Goal: Task Accomplishment & Management: Manage account settings

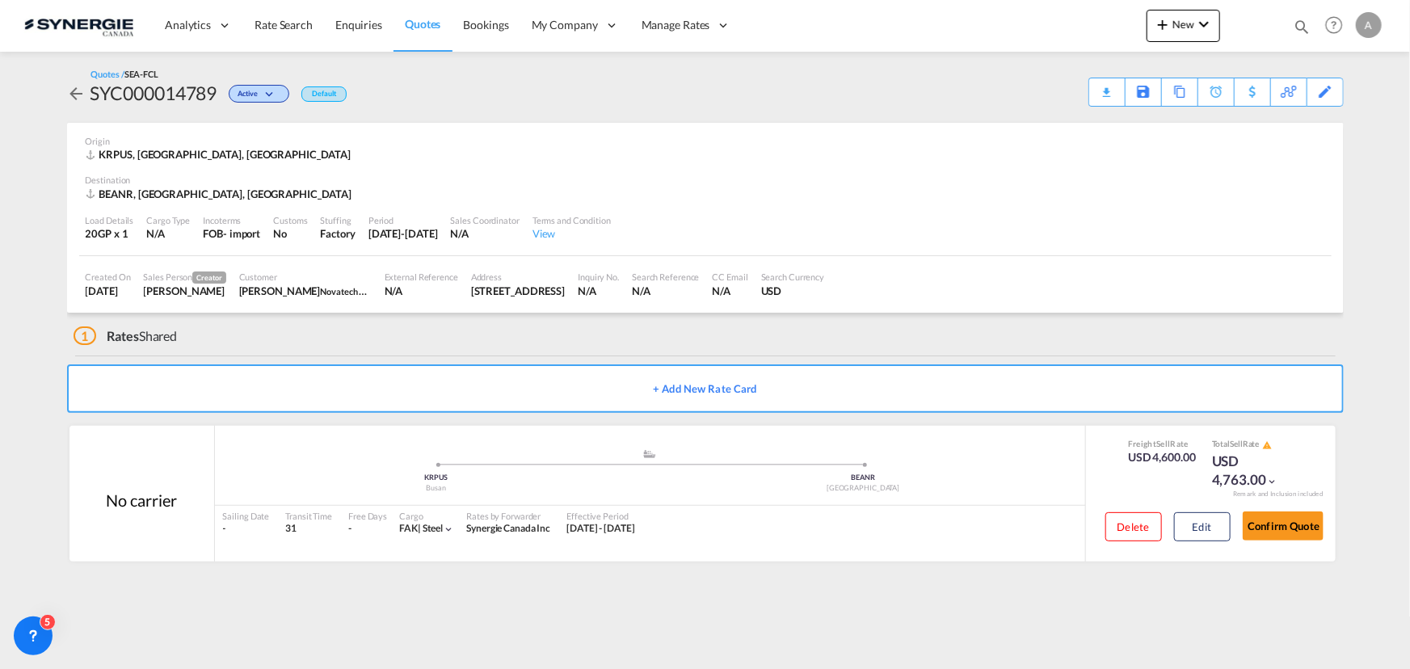
click at [1002, 36] on div "Analytics Reports Dashboard Rate Search Enquiries Quotes Bookings" at bounding box center [704, 25] width 1361 height 50
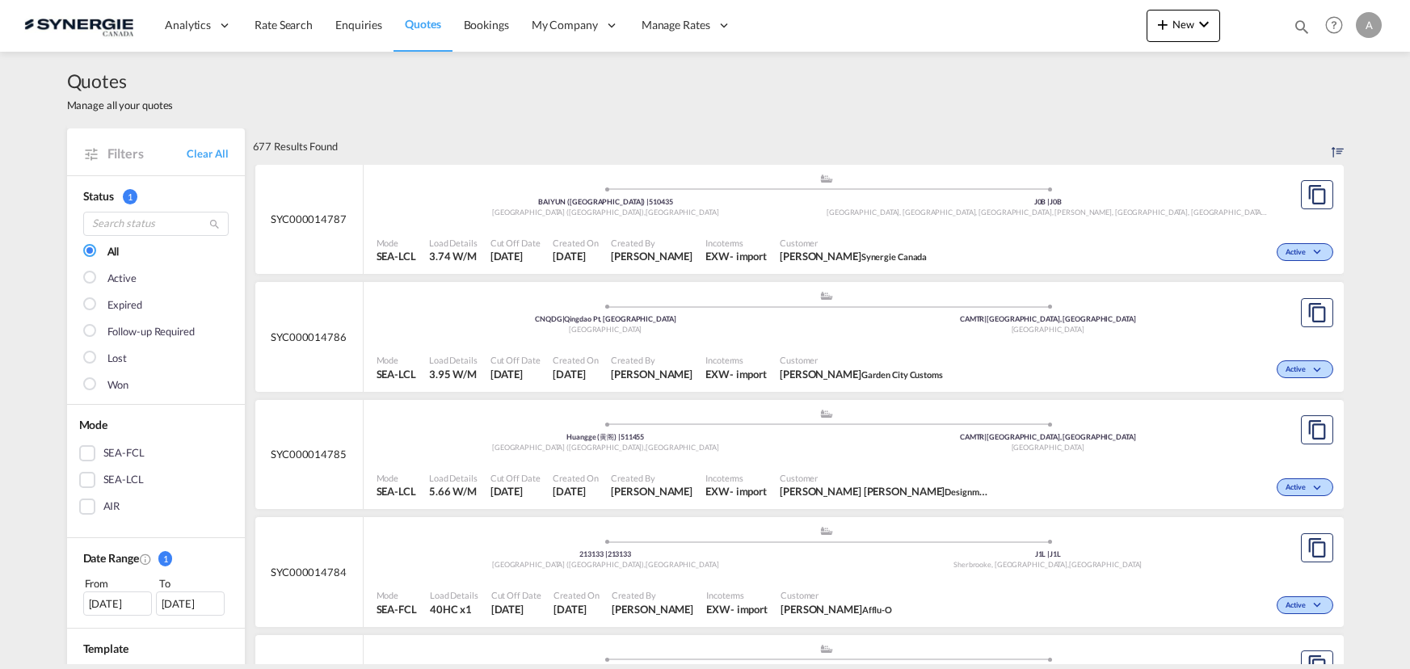
select select "Quotes"
click at [1297, 24] on md-icon "icon-magnify" at bounding box center [1302, 27] width 18 height 18
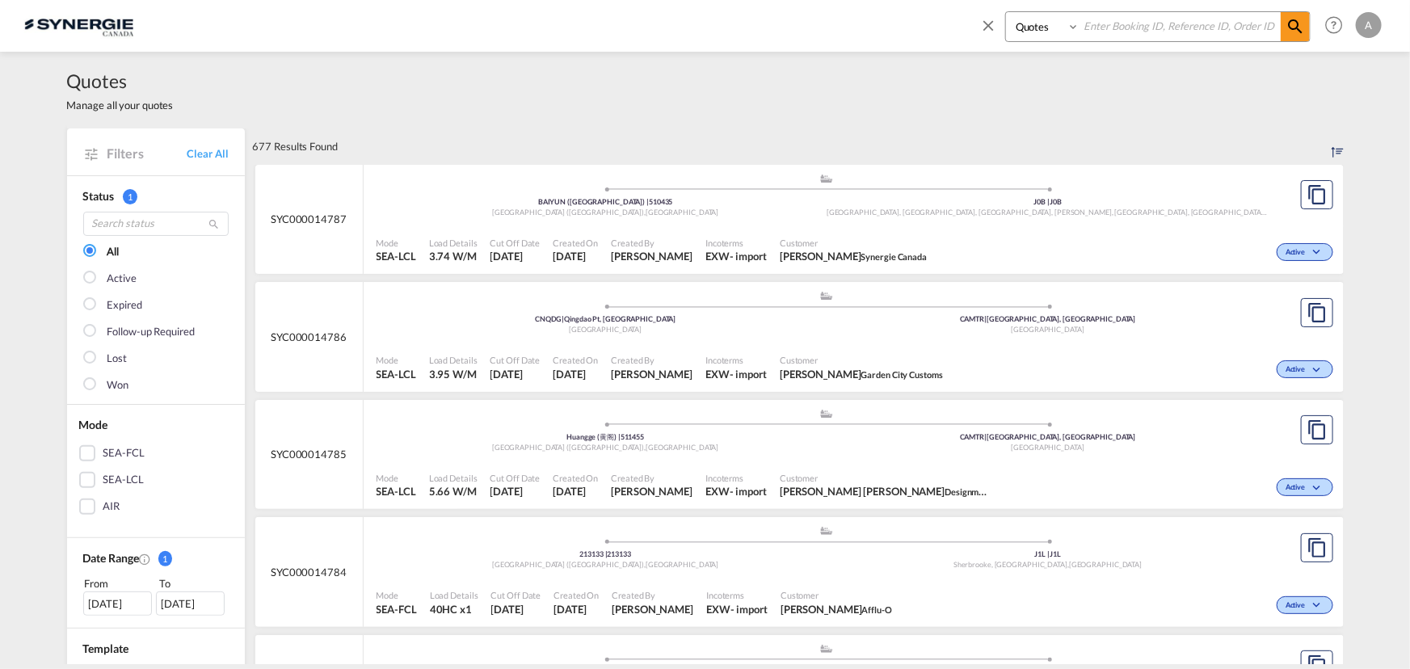
click at [1048, 30] on select "Bookings Quotes Enquiries" at bounding box center [1044, 26] width 77 height 29
click at [1006, 12] on select "Bookings Quotes Enquiries" at bounding box center [1044, 26] width 77 height 29
click at [1122, 27] on input at bounding box center [1179, 26] width 201 height 28
paste input "SYC000014779"
type input "SYC000014779"
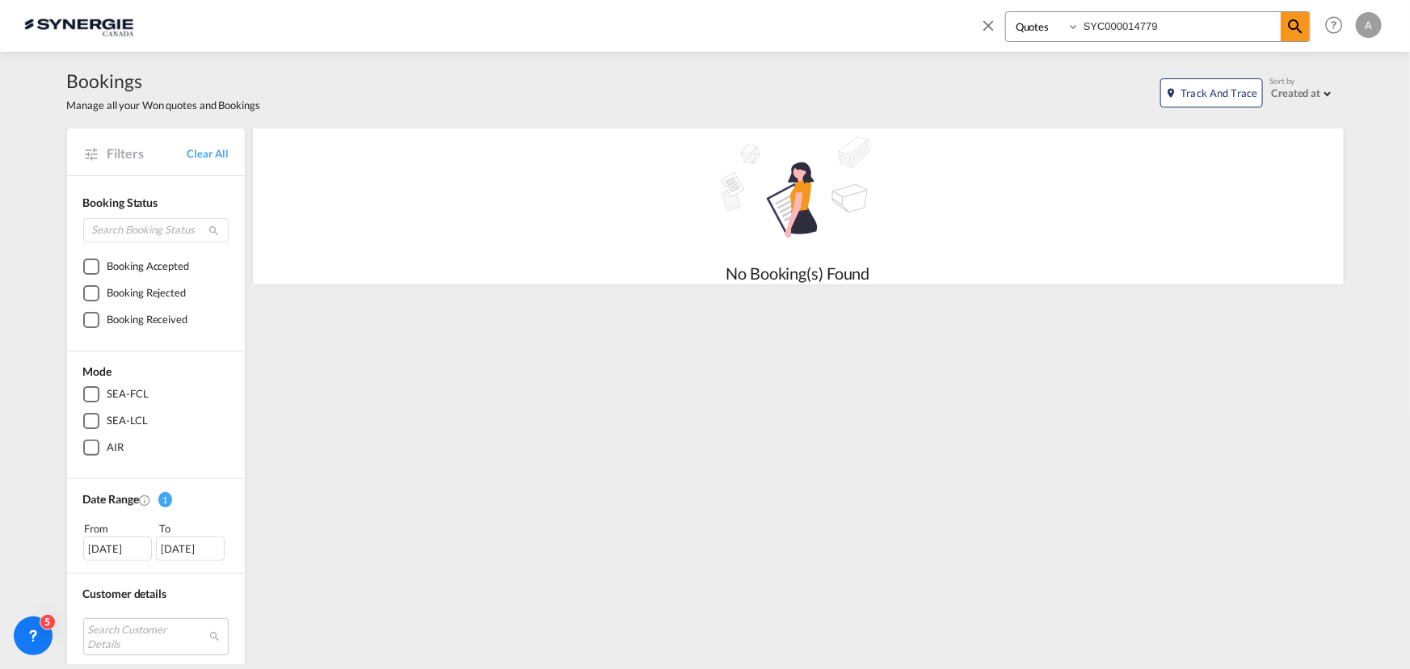
click at [1029, 35] on select "Bookings Quotes Enquiries" at bounding box center [1044, 26] width 77 height 29
click at [1138, 54] on div "Bookings Manage all your Won quotes and Bookings Track and Trace Sort by Create…" at bounding box center [705, 90] width 1277 height 77
click at [1056, 8] on div "Bookings Quotes Enquiries SYC000014779 Help Resources Product Release A My Prof…" at bounding box center [1178, 25] width 416 height 50
click at [1041, 27] on select "Bookings Quotes Enquiries" at bounding box center [1044, 26] width 77 height 29
click at [1006, 12] on select "Bookings Quotes Enquiries" at bounding box center [1044, 26] width 77 height 29
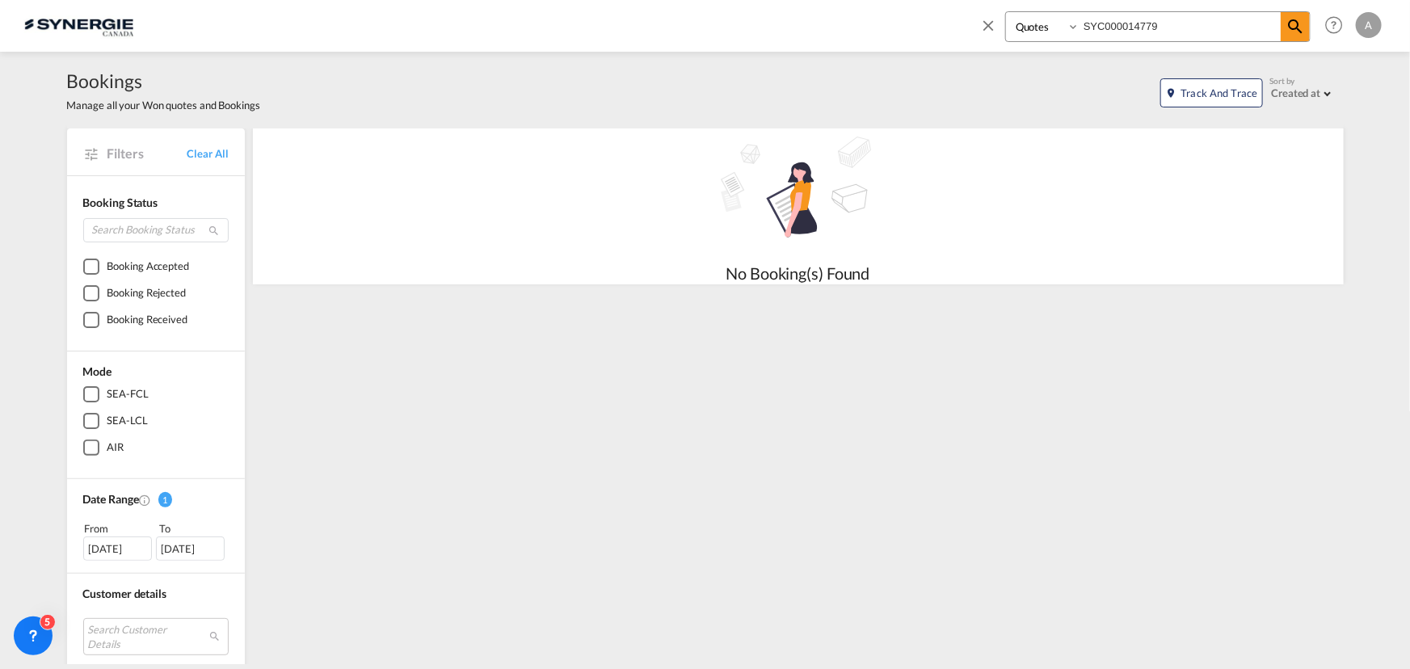
click at [1217, 18] on input "SYC000014779" at bounding box center [1179, 26] width 201 height 28
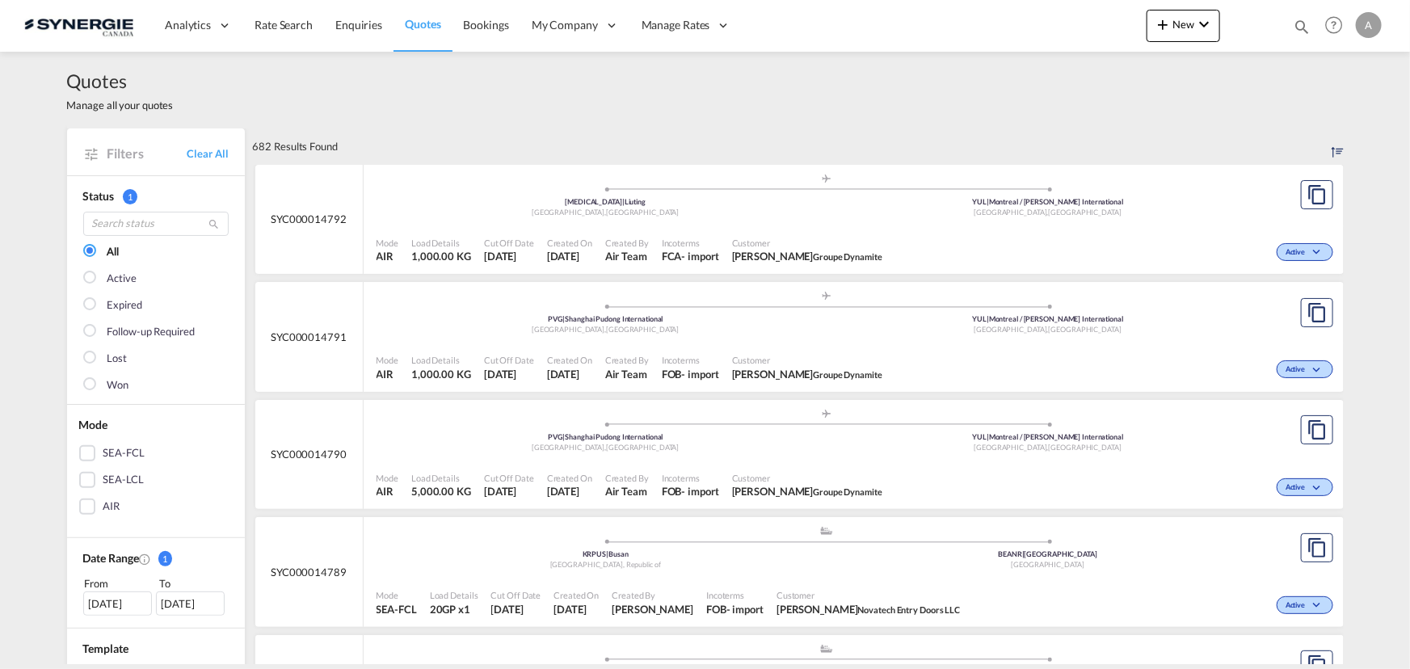
click at [1298, 23] on md-icon "icon-magnify" at bounding box center [1302, 27] width 18 height 18
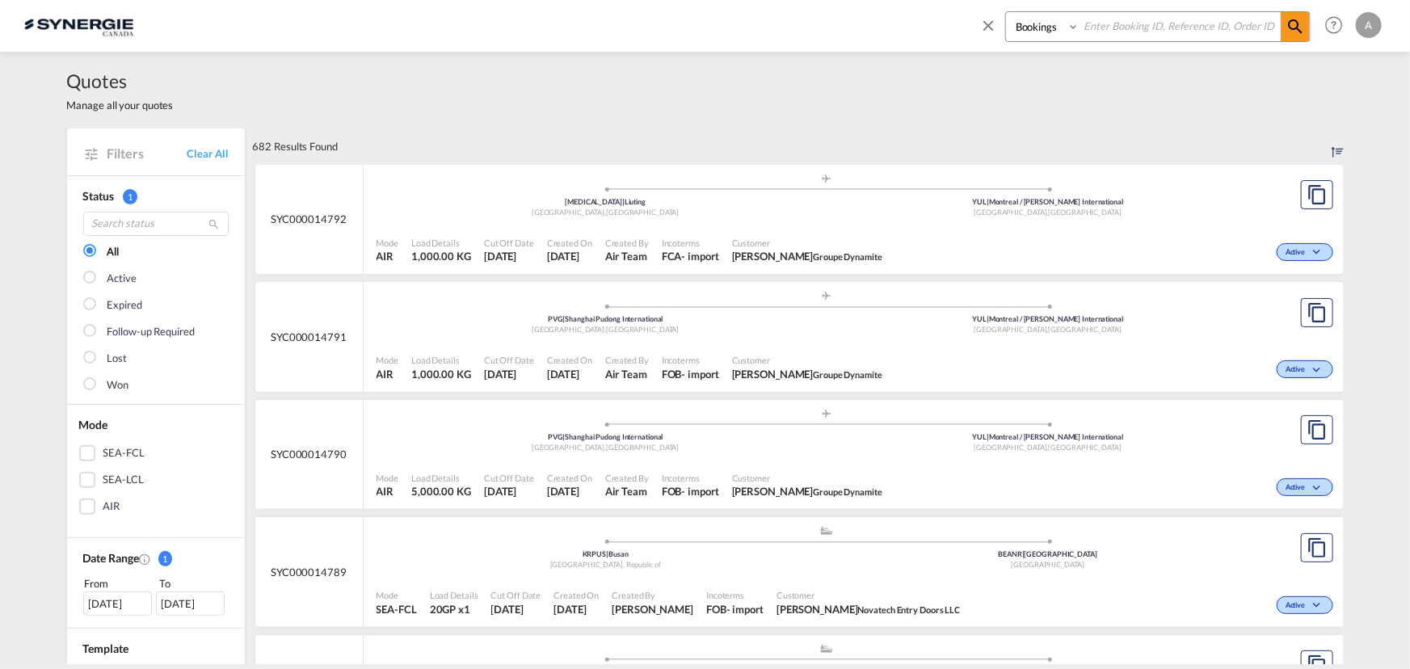
click at [1039, 31] on select "Bookings Quotes Enquiries" at bounding box center [1044, 26] width 77 height 29
select select "Quotes"
click at [1006, 12] on select "Bookings Quotes Enquiries" at bounding box center [1044, 26] width 77 height 29
click at [1153, 37] on input at bounding box center [1179, 26] width 201 height 28
type input "14779"
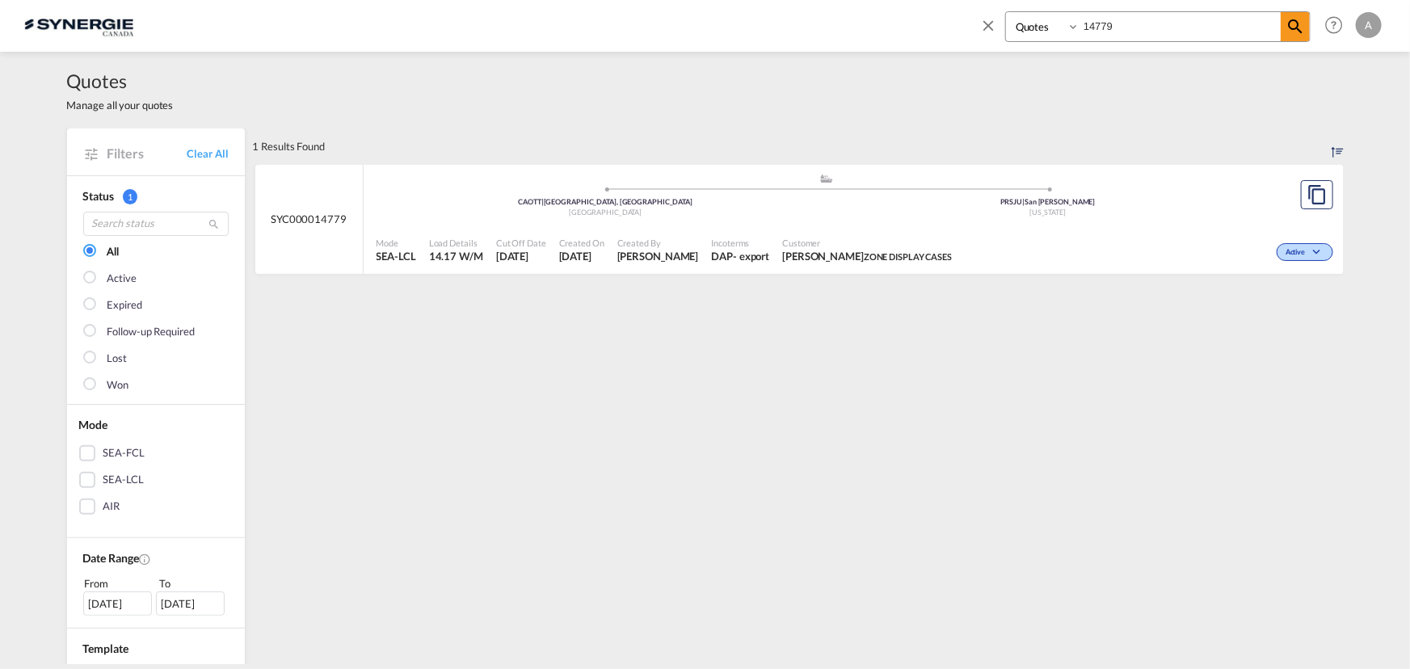
click at [705, 234] on div "Created By [PERSON_NAME]" at bounding box center [658, 250] width 95 height 40
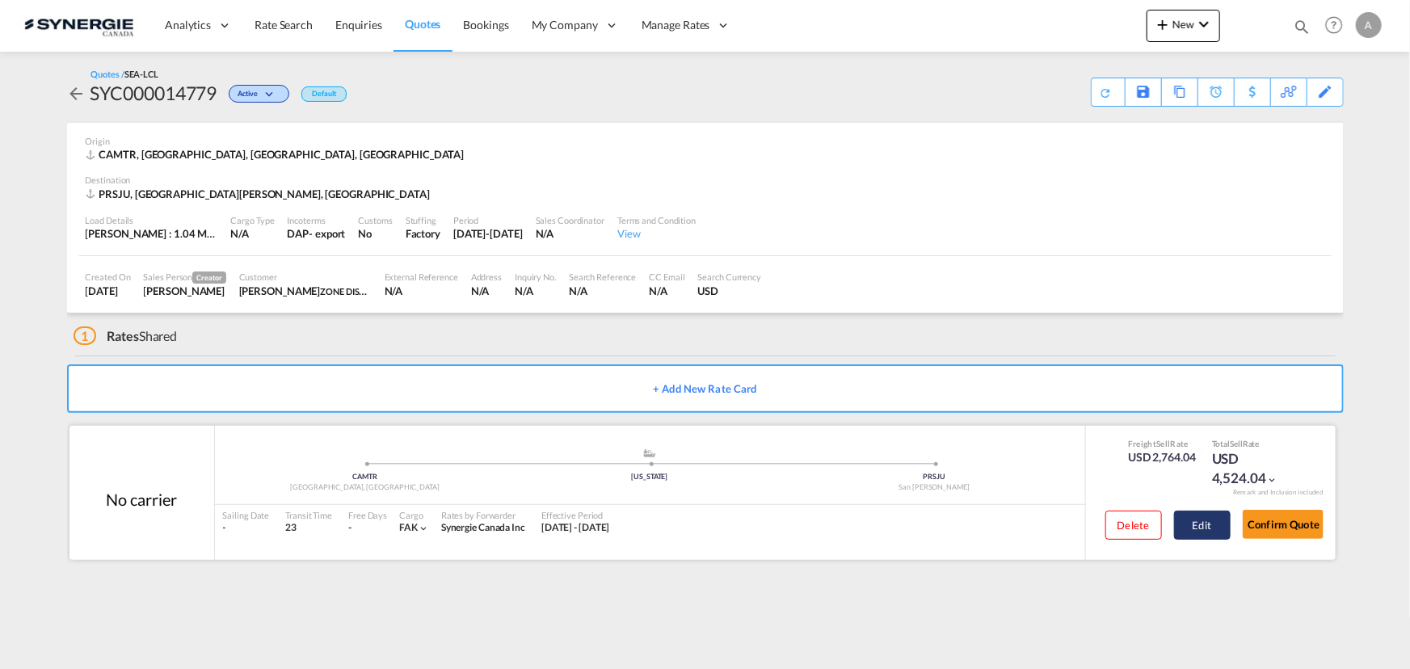
click at [1196, 522] on button "Edit" at bounding box center [1202, 525] width 57 height 29
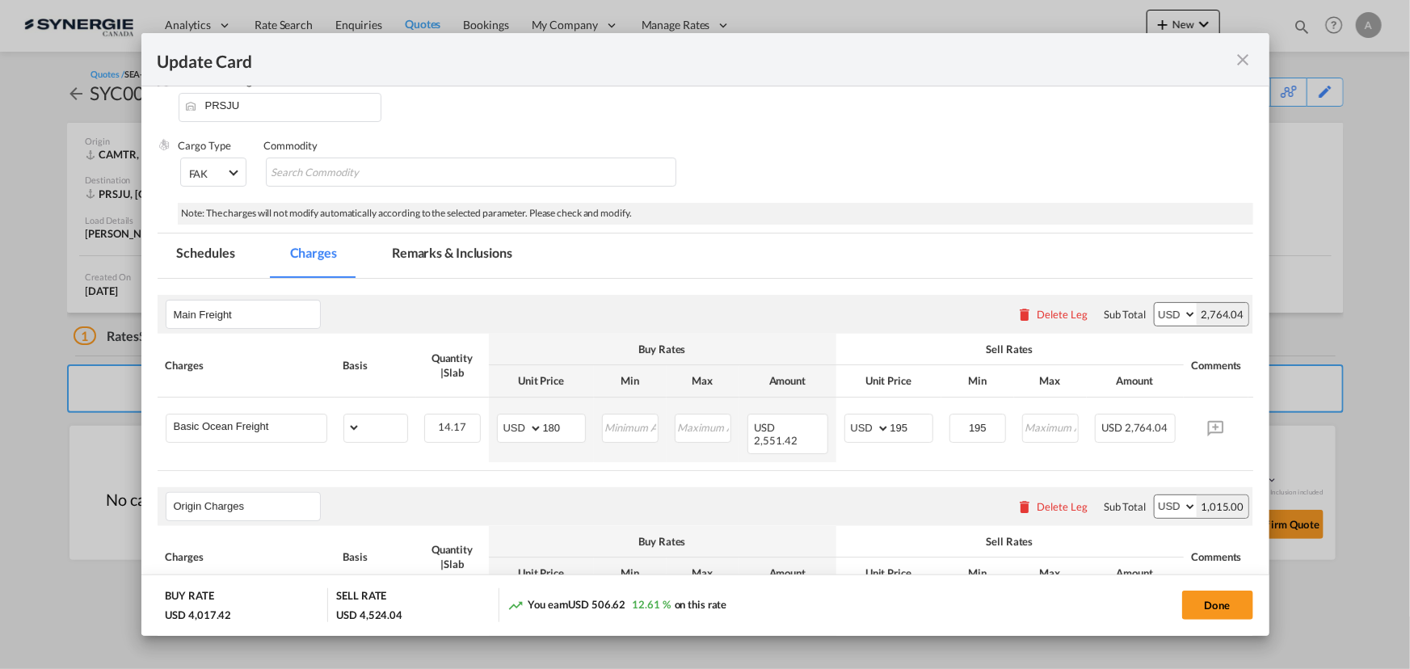
select select "per_cbm"
select select "flat"
select select "per_shipment"
select select "flat"
select select "per_bl"
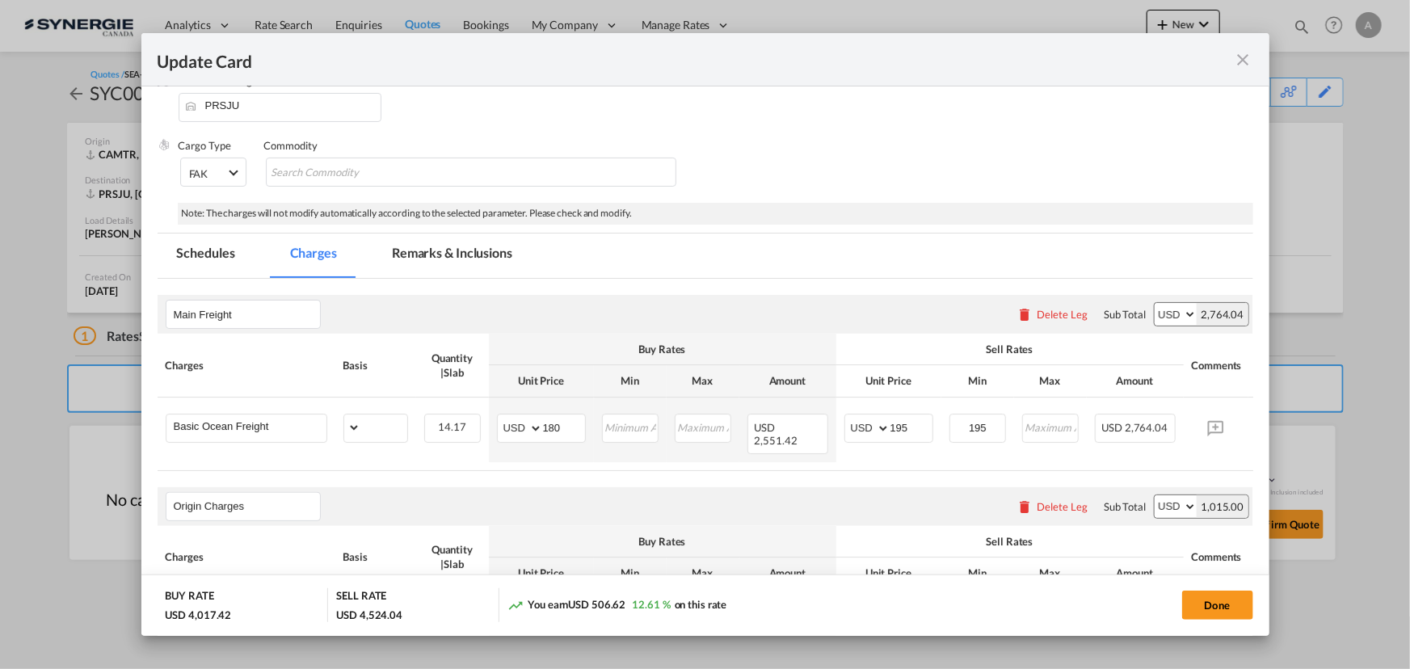
select select "per_bl"
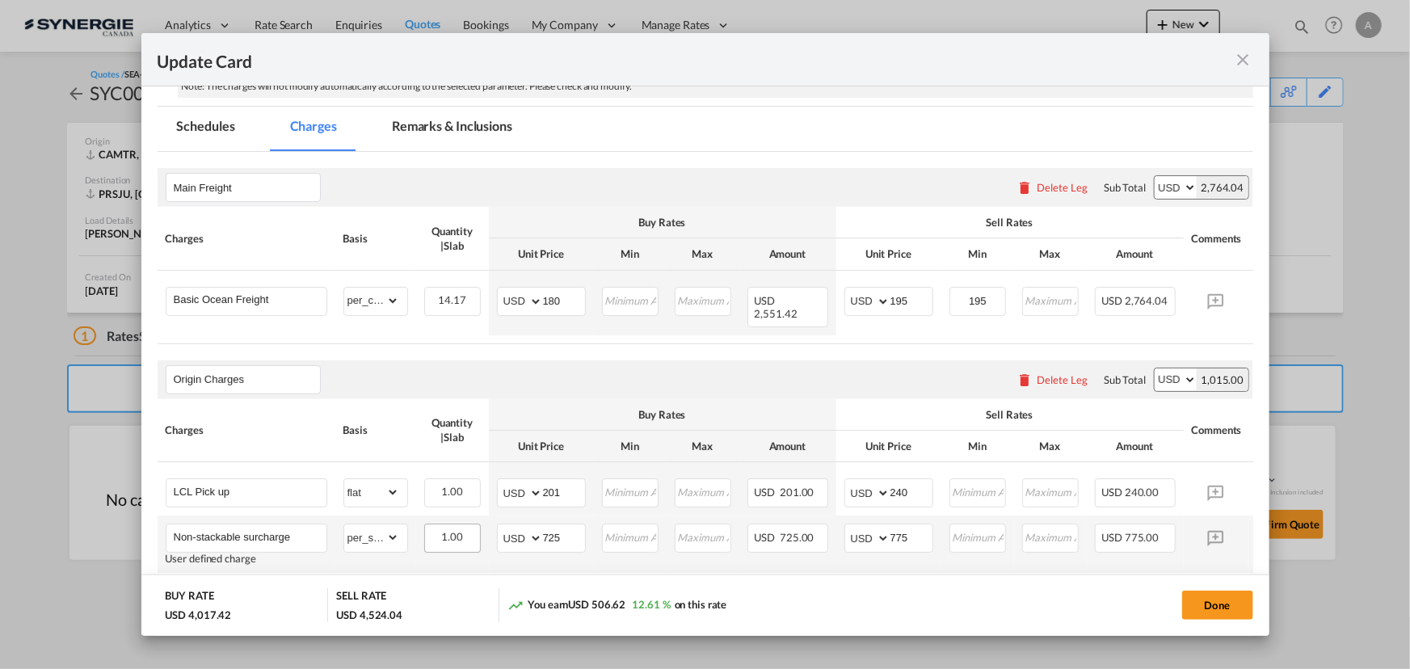
scroll to position [293, 0]
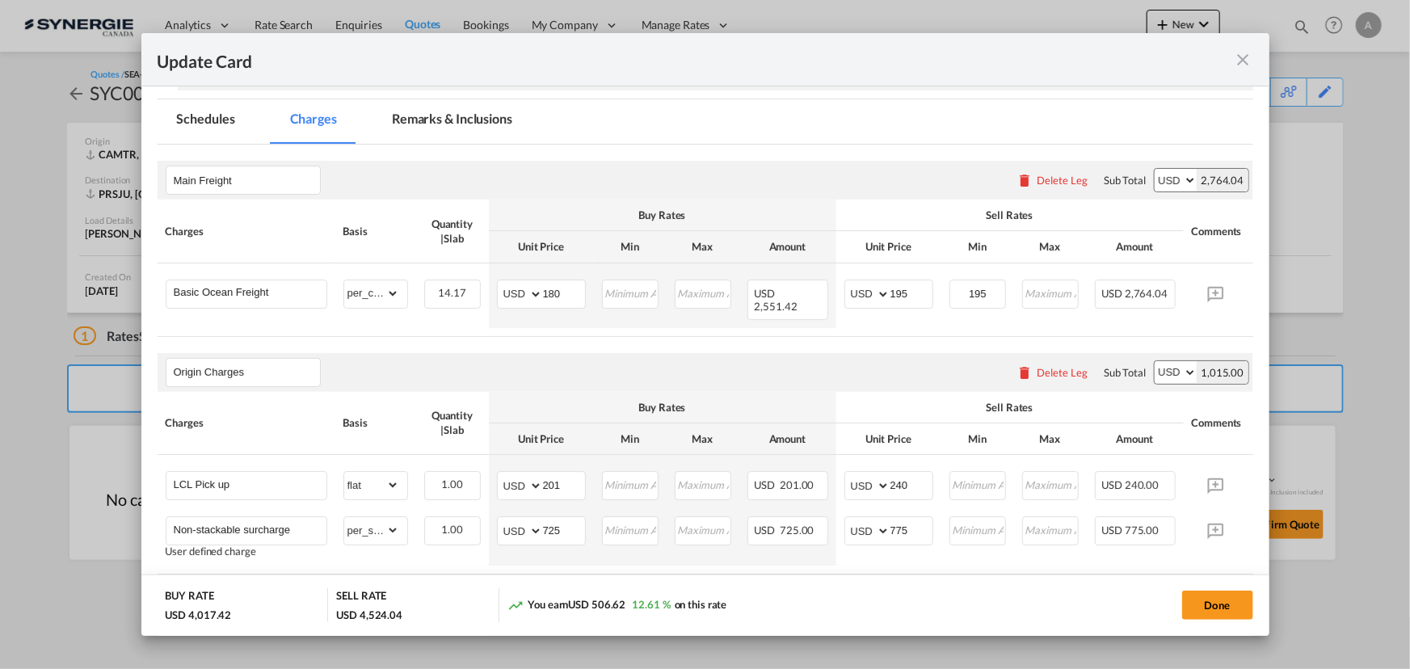
click at [471, 137] on md-tab-item "Remarks & Inclusions" at bounding box center [451, 121] width 159 height 44
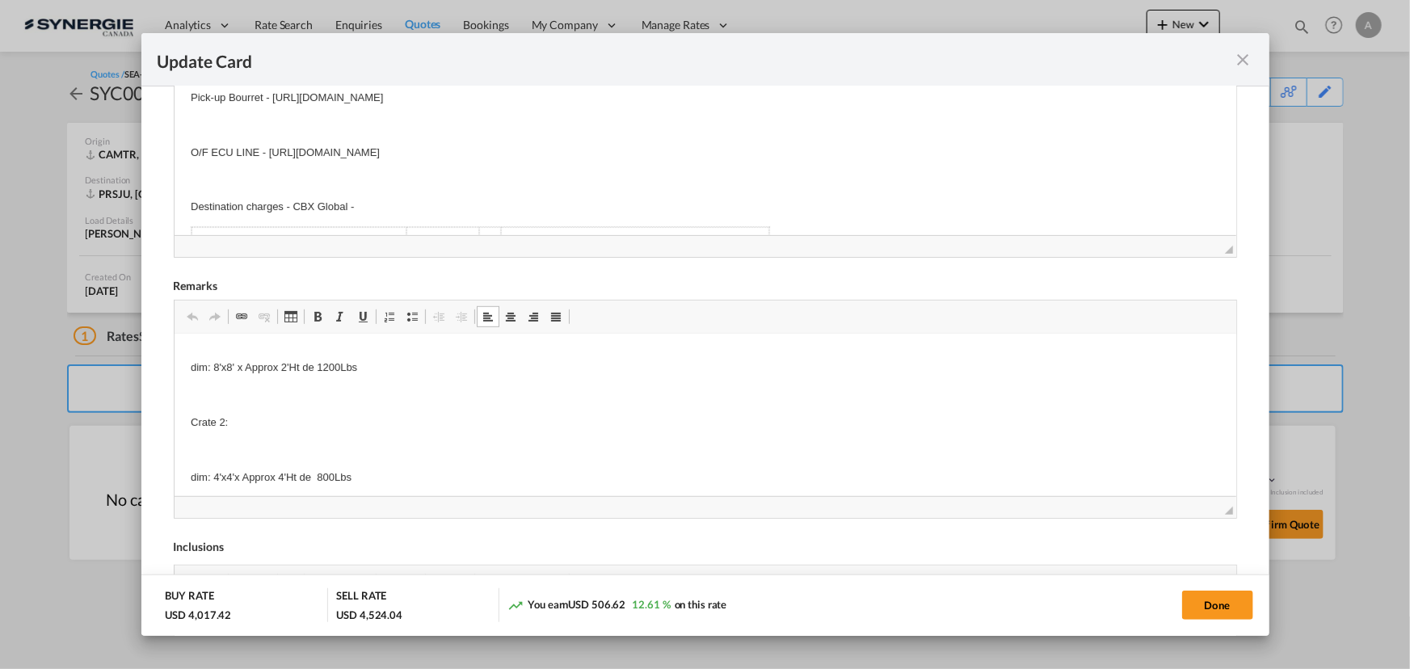
scroll to position [73, 0]
drag, startPoint x: 213, startPoint y: 471, endPoint x: 226, endPoint y: 471, distance: 12.9
click at [217, 472] on p "dim: 4'x4'x Approx 4'Ht de 800Lbs" at bounding box center [704, 477] width 1029 height 17
click at [217, 473] on p "dim: 4'x4'x Approx 4'Ht de 800Lbs" at bounding box center [704, 477] width 1029 height 17
drag, startPoint x: 213, startPoint y: 366, endPoint x: 299, endPoint y: 369, distance: 86.5
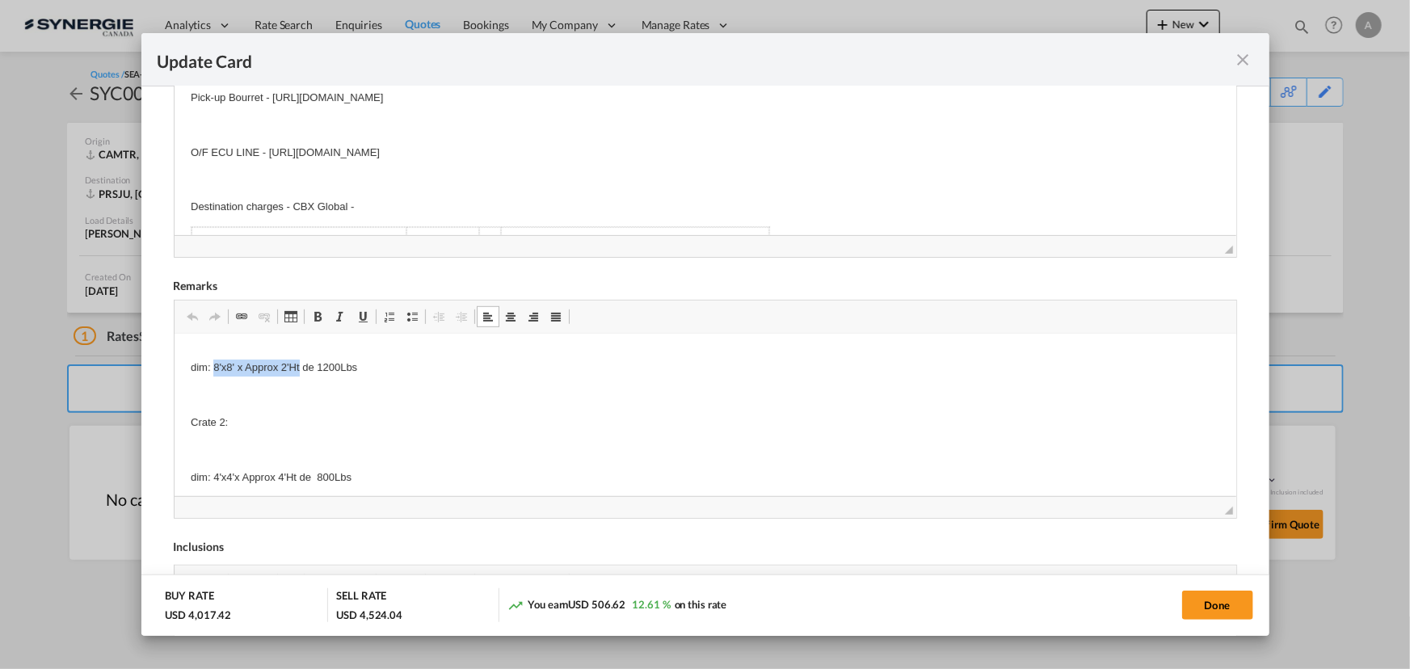
click at [299, 369] on p "dim: 8'x8' x Approx 2'Ht de 1200Lbs" at bounding box center [704, 367] width 1029 height 17
click at [271, 369] on p "dim: 86x102x86 de 1500Lbs" at bounding box center [704, 367] width 1029 height 17
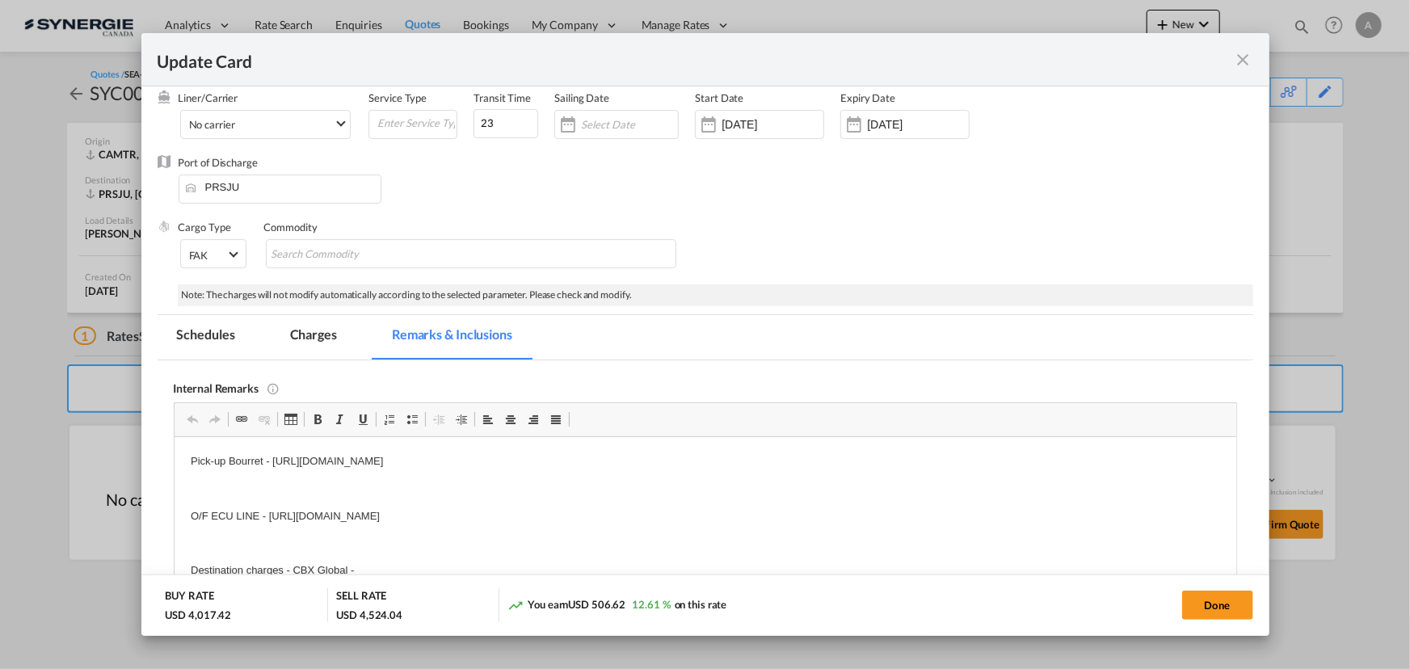
scroll to position [74, 0]
click at [322, 335] on md-tab-item "Charges" at bounding box center [314, 341] width 86 height 44
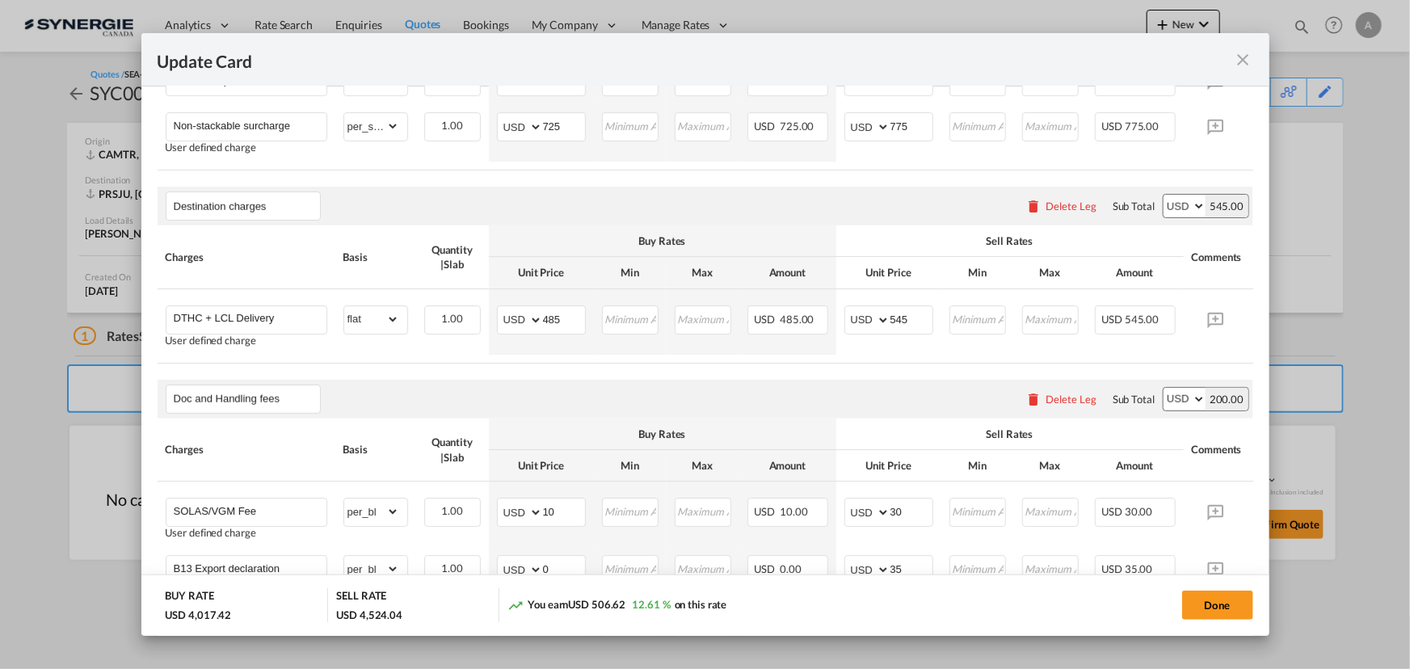
scroll to position [720, 0]
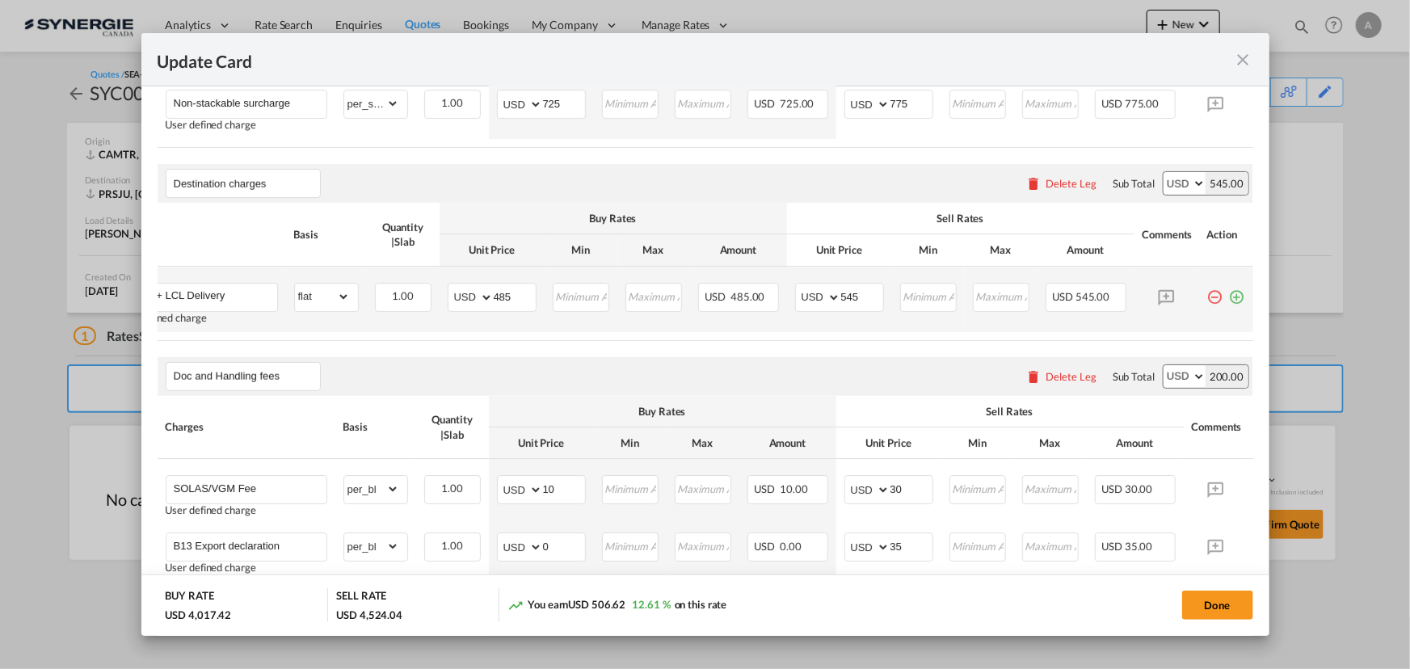
click at [1229, 294] on md-icon "icon-plus-circle-outline green-400-fg" at bounding box center [1237, 291] width 16 height 16
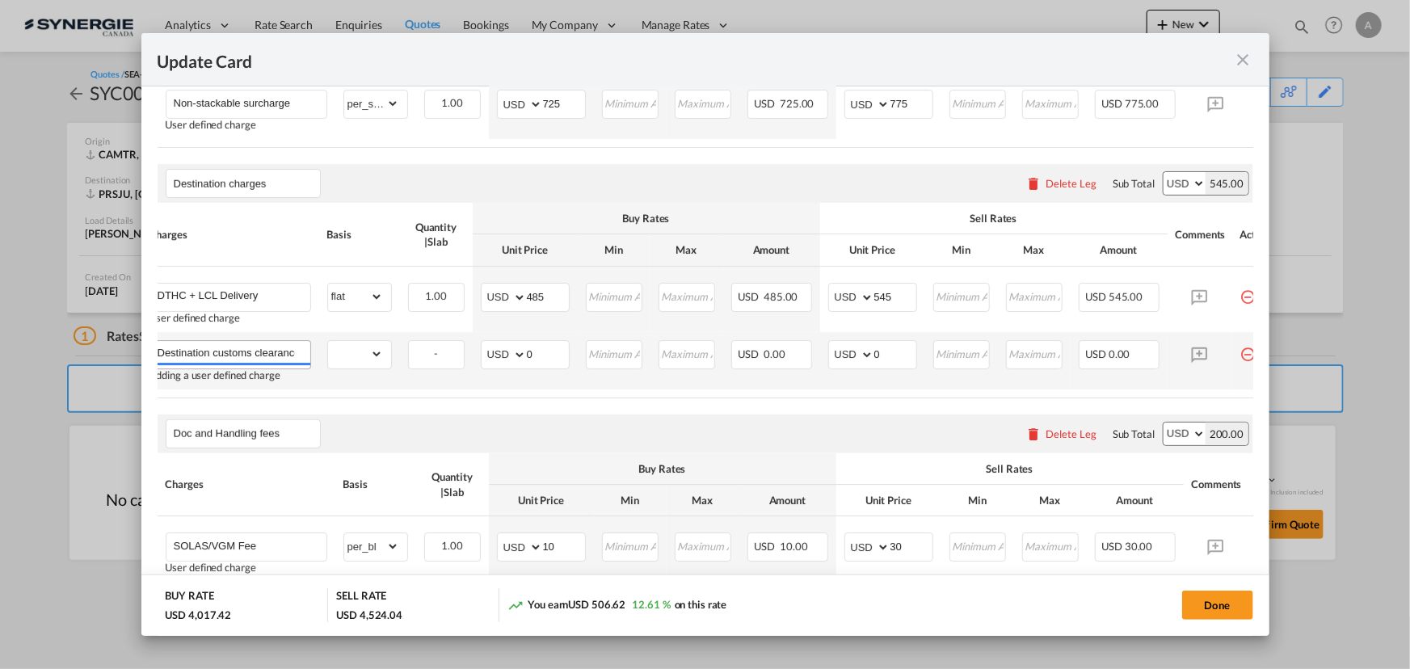
scroll to position [0, 5]
type input "Destination customs clearance"
drag, startPoint x: 381, startPoint y: 347, endPoint x: 372, endPoint y: 341, distance: 9.9
click at [381, 346] on select "gross_weight volumetric_weight per_shipment per_bl per_km per_hawb per_kg flat …" at bounding box center [355, 354] width 55 height 26
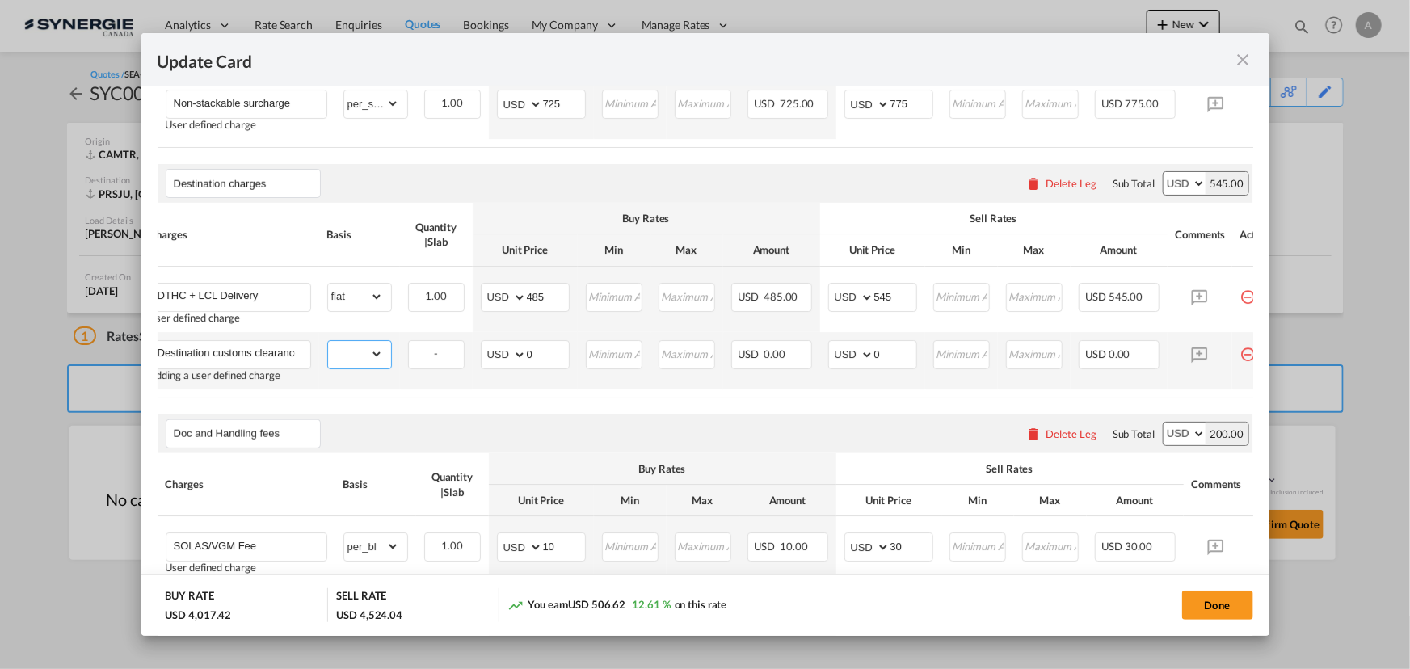
select select "per_shipment"
click at [328, 341] on select "gross_weight volumetric_weight per_shipment per_bl per_km per_hawb per_kg flat …" at bounding box center [355, 354] width 55 height 26
click at [946, 56] on div "Update Card" at bounding box center [696, 59] width 1076 height 20
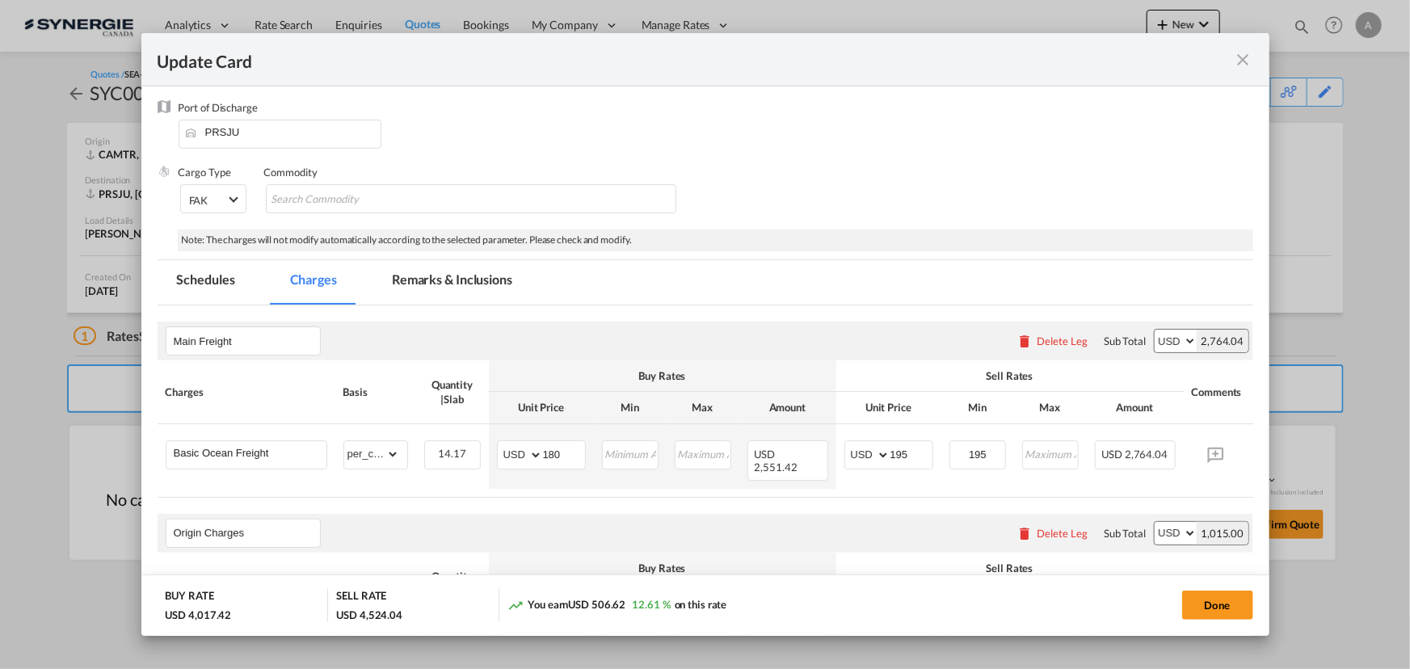
click at [419, 272] on md-tab-item "Remarks & Inclusions" at bounding box center [451, 282] width 159 height 44
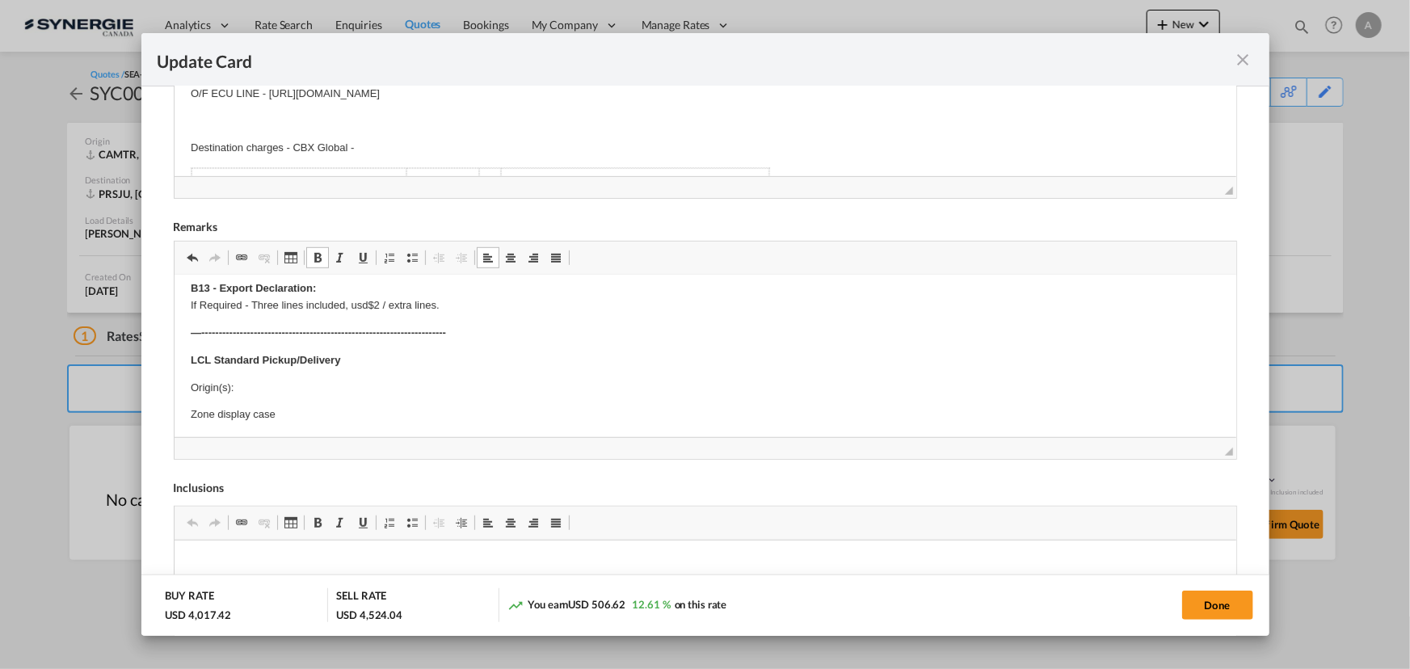
scroll to position [440, 0]
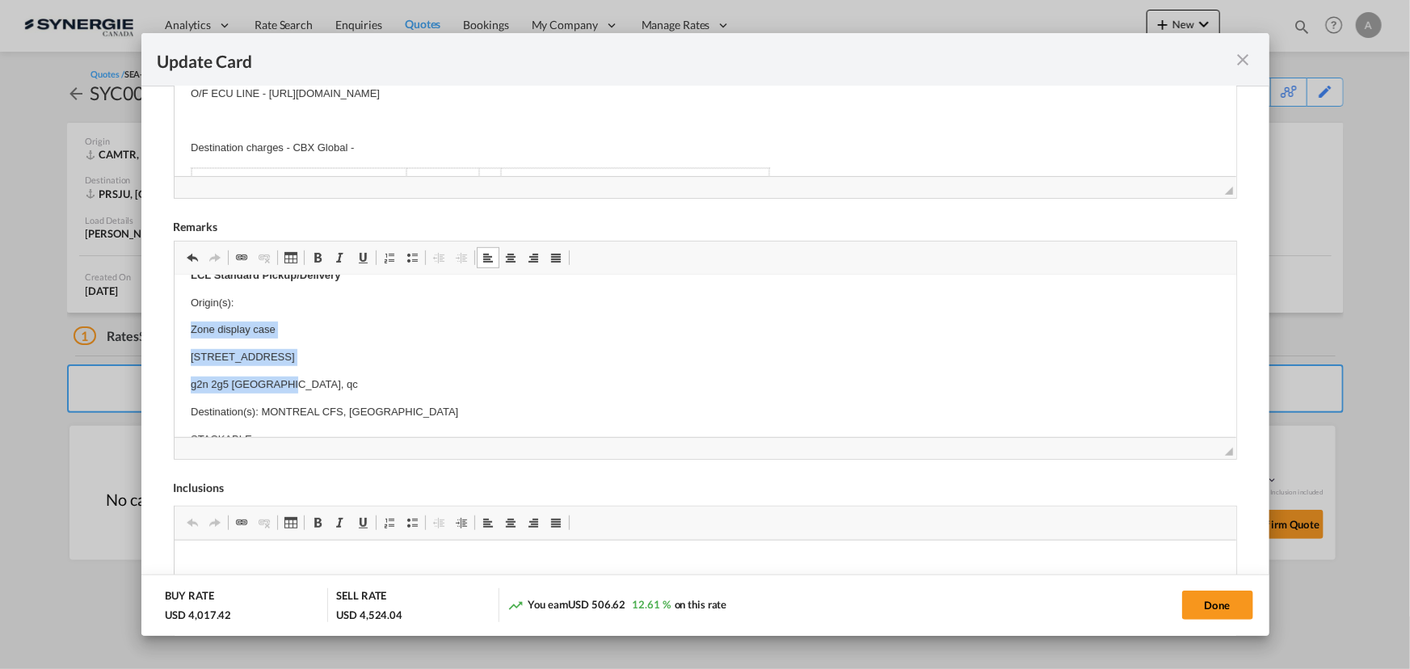
drag, startPoint x: 185, startPoint y: 327, endPoint x: 305, endPoint y: 374, distance: 129.2
click at [305, 374] on html "Cargo description: Crate 1: dim: 86x102x86 pouces de 1500Lbs Crate 2: dim: 4'x4…" at bounding box center [705, 462] width 1062 height 1257
copy body "Zone display case 660 rue de l'argon g2n 2g5 quebec, qc"
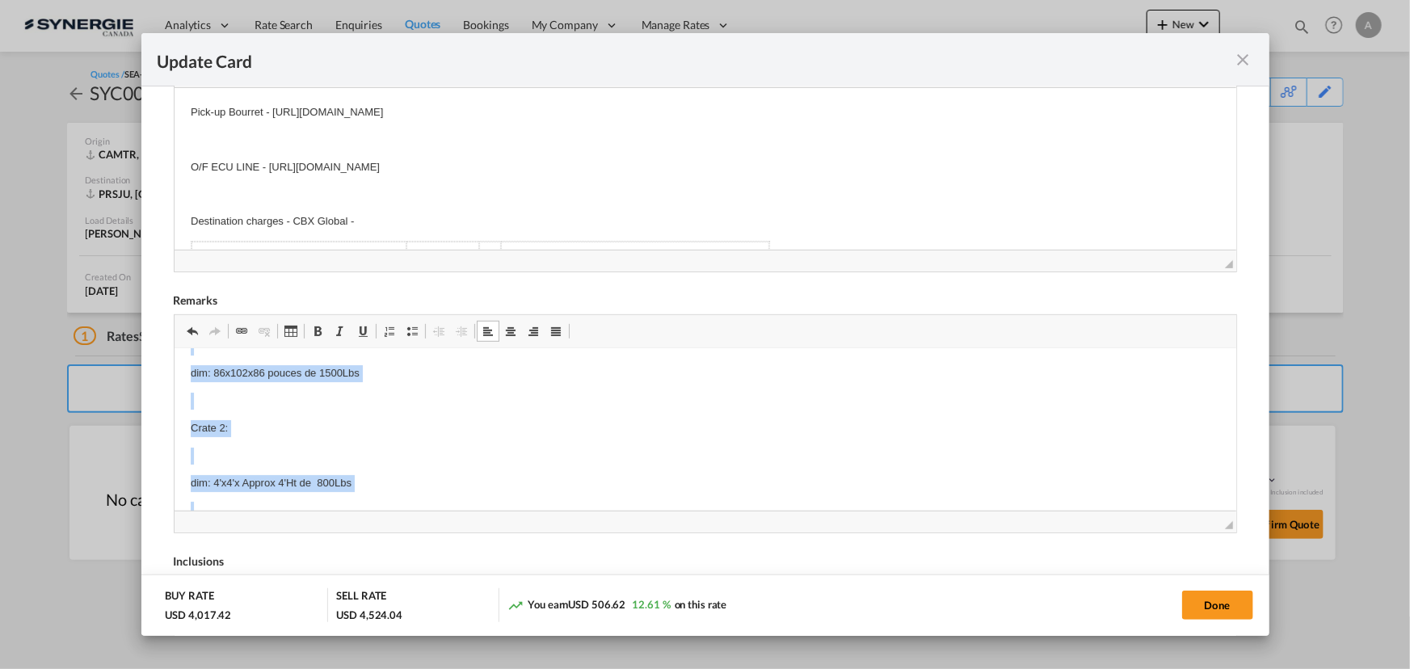
scroll to position [104, 0]
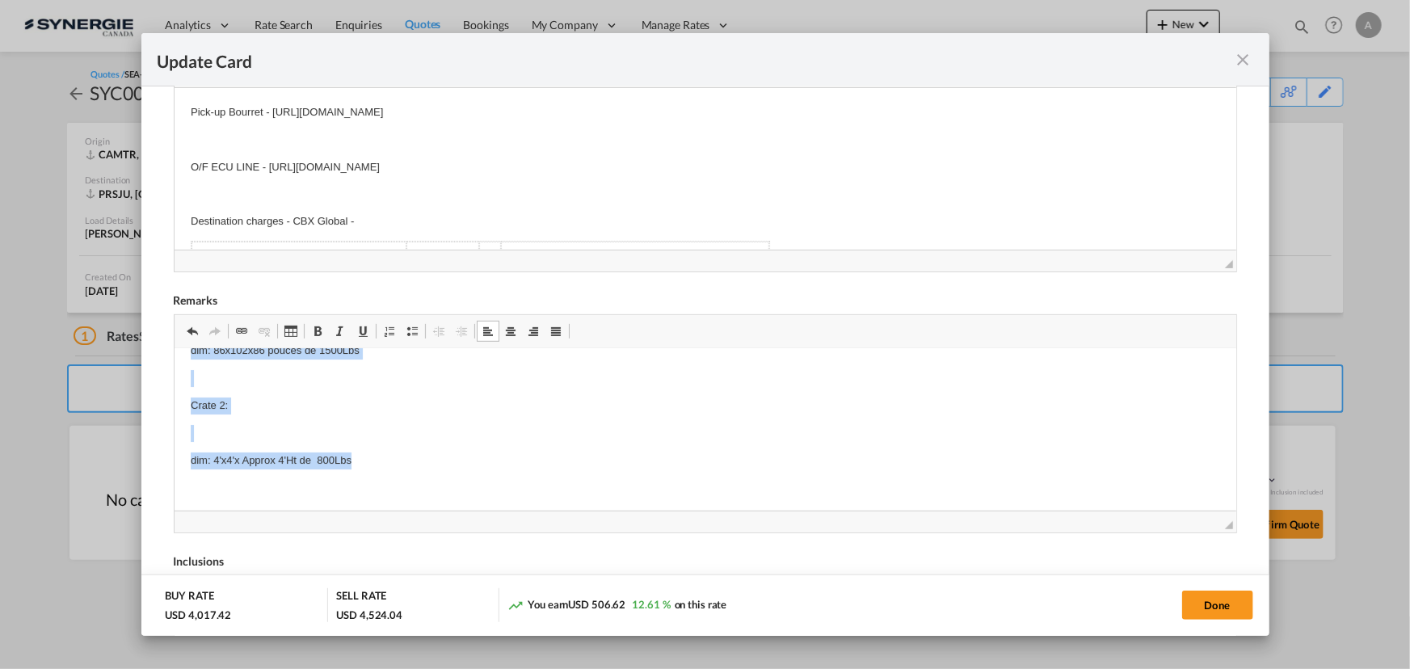
drag, startPoint x: 184, startPoint y: 398, endPoint x: 400, endPoint y: 451, distance: 222.2
copy body "Crate 1: dim: 86x102x86 pouces de 1500Lbs Crate 2: dim: 4'x4'x Approx 4'Ht de 8…"
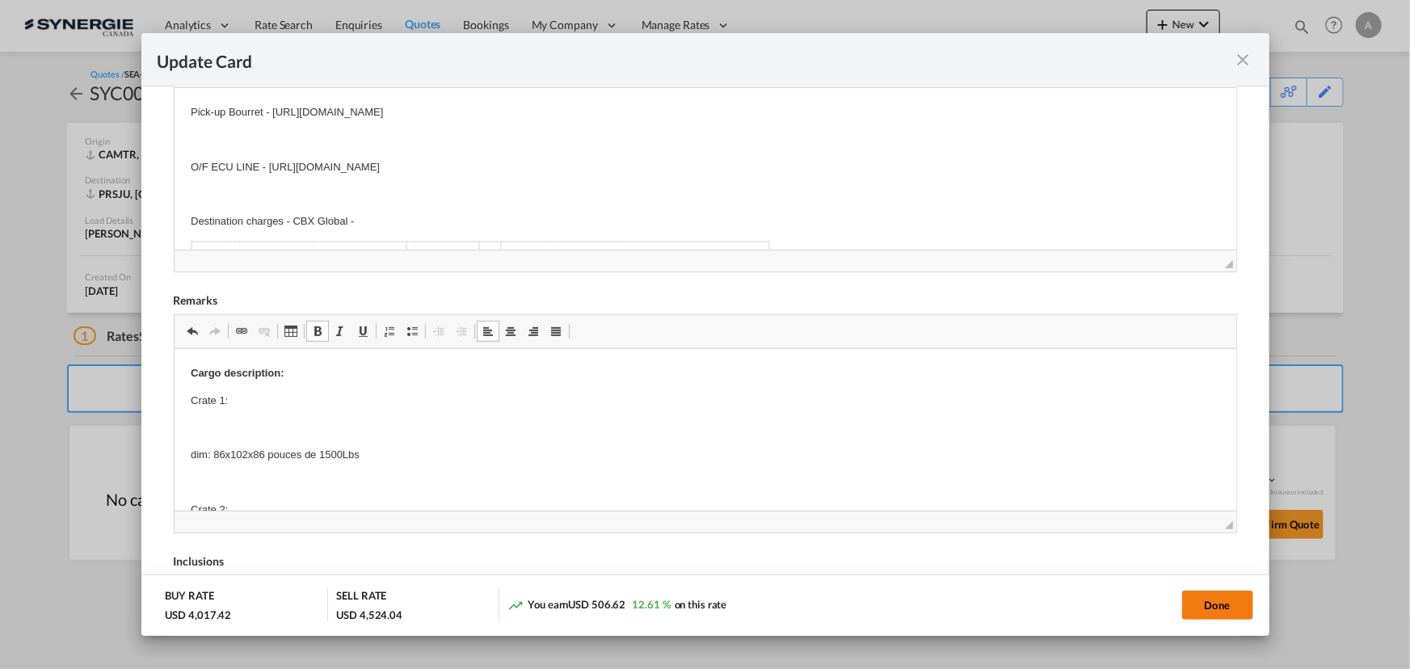
click at [1220, 596] on button "Done" at bounding box center [1217, 605] width 71 height 29
type input "04 Sep 2025"
type input "29 Sep 2025"
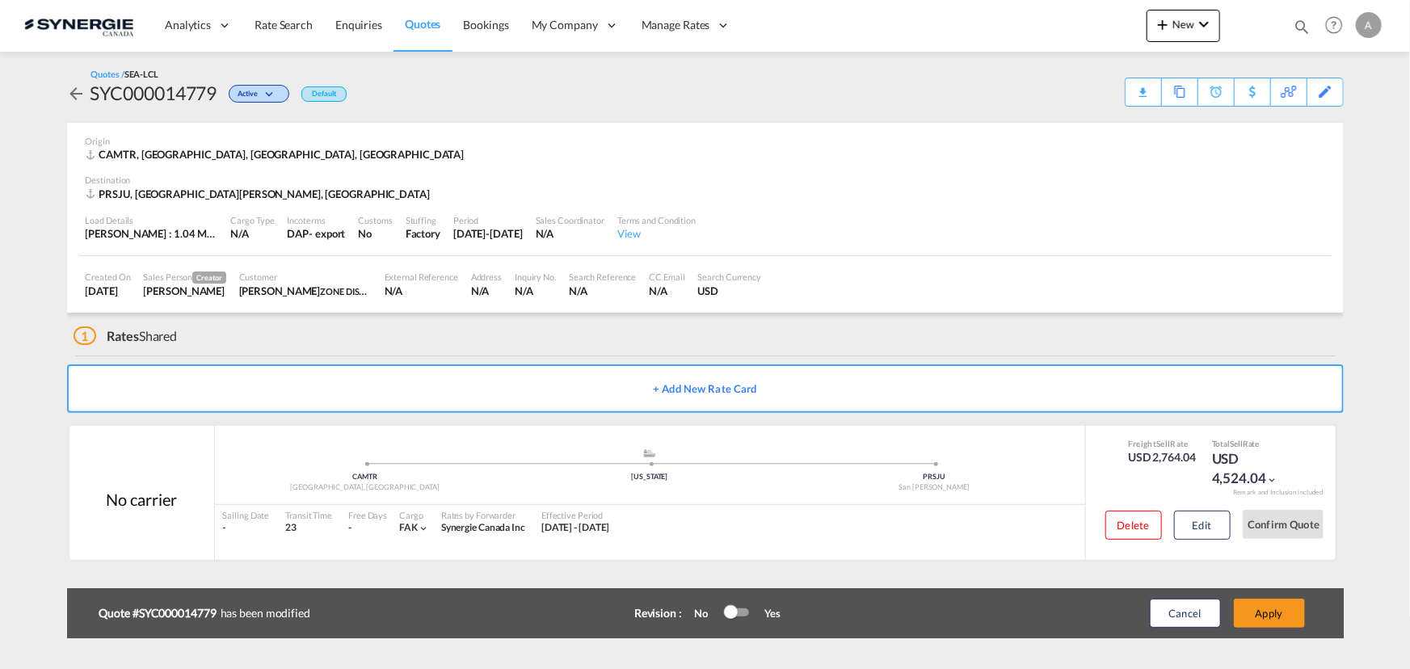
scroll to position [178, 0]
click at [1182, 518] on button "Edit" at bounding box center [1202, 525] width 57 height 29
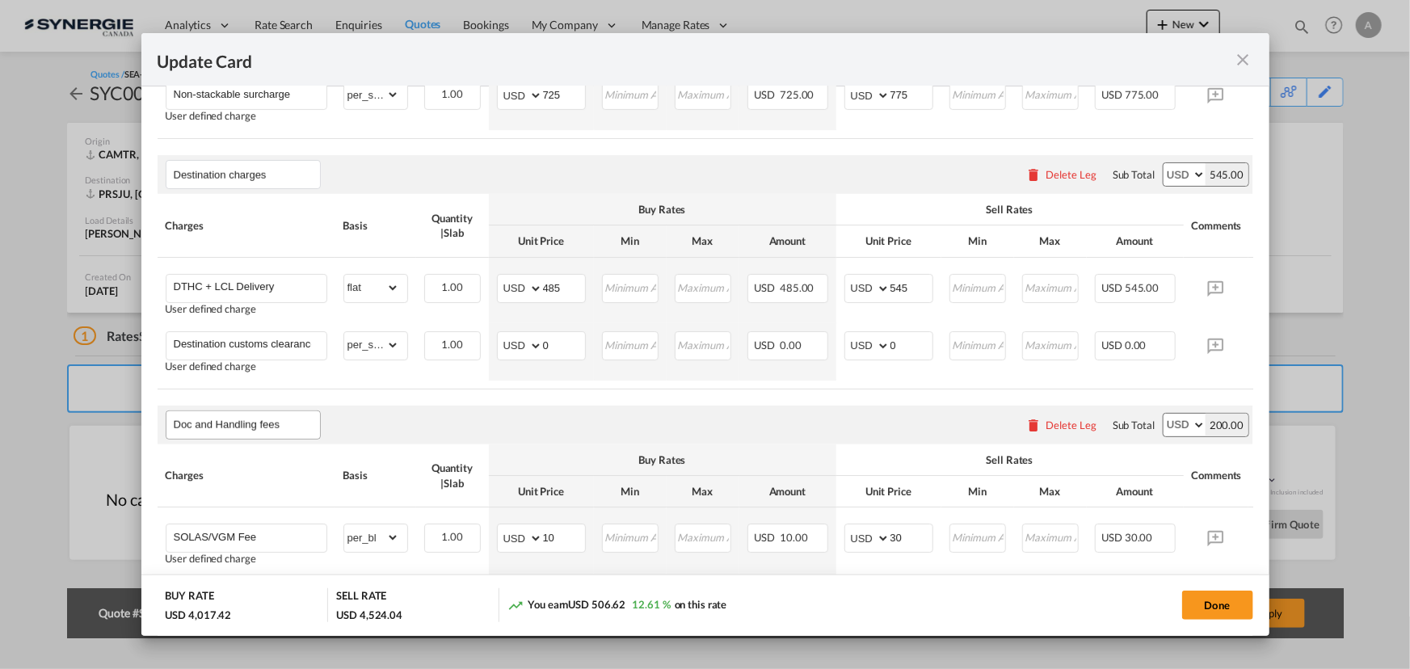
scroll to position [704, 0]
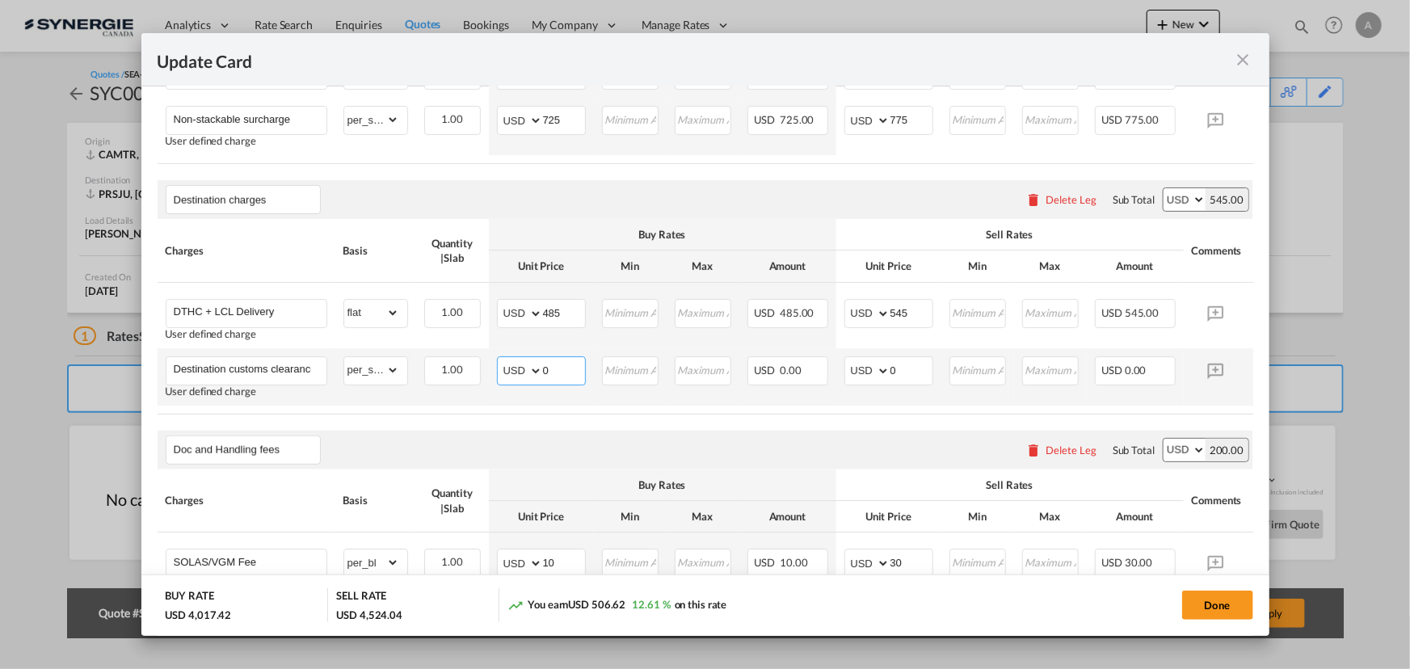
drag, startPoint x: 558, startPoint y: 362, endPoint x: 506, endPoint y: 348, distance: 53.5
click at [526, 356] on md-input-container "AED AFN ALL AMD ANG AOA ARS AUD AWG AZN BAM BBD BDT BGN BHD BIF BMD BND BOB BRL…" at bounding box center [541, 370] width 89 height 29
type input "350"
type input "400"
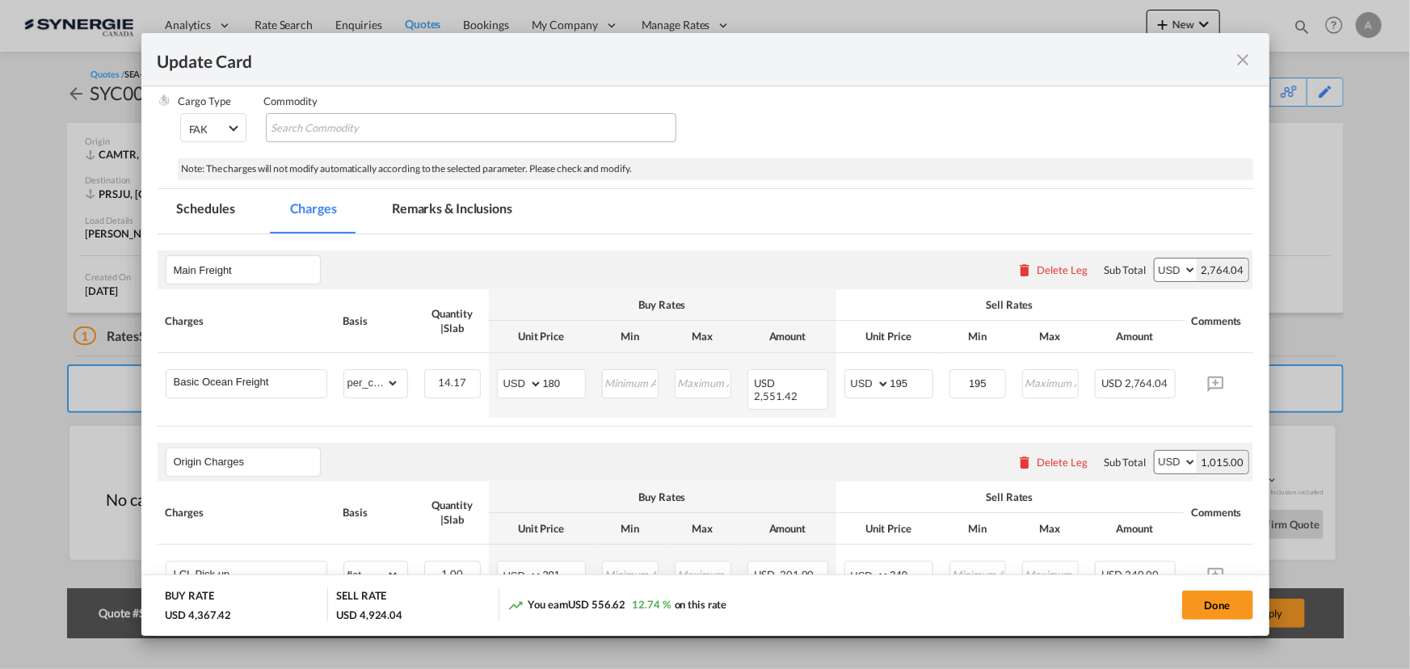
scroll to position [116, 0]
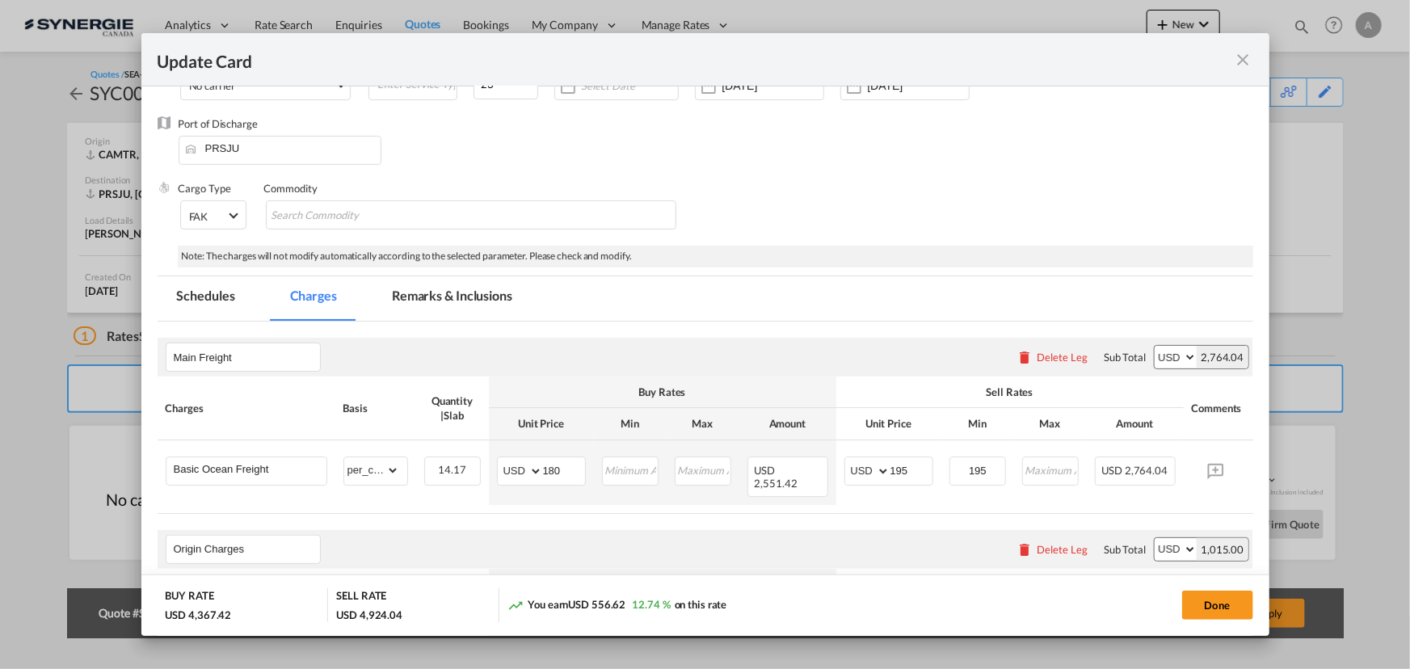
click at [435, 301] on md-tab-item "Remarks & Inclusions" at bounding box center [451, 298] width 159 height 44
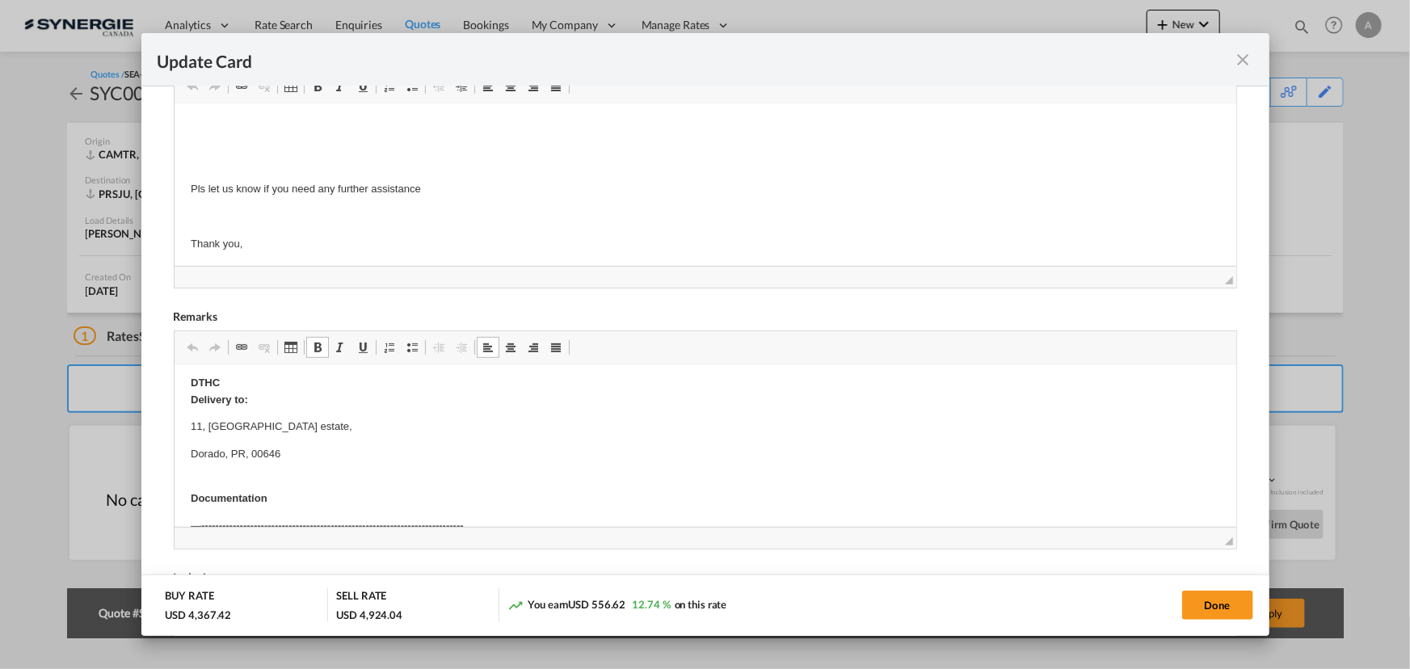
scroll to position [881, 0]
click at [309, 437] on p "Dorado, PR, 00646" at bounding box center [704, 430] width 1029 height 17
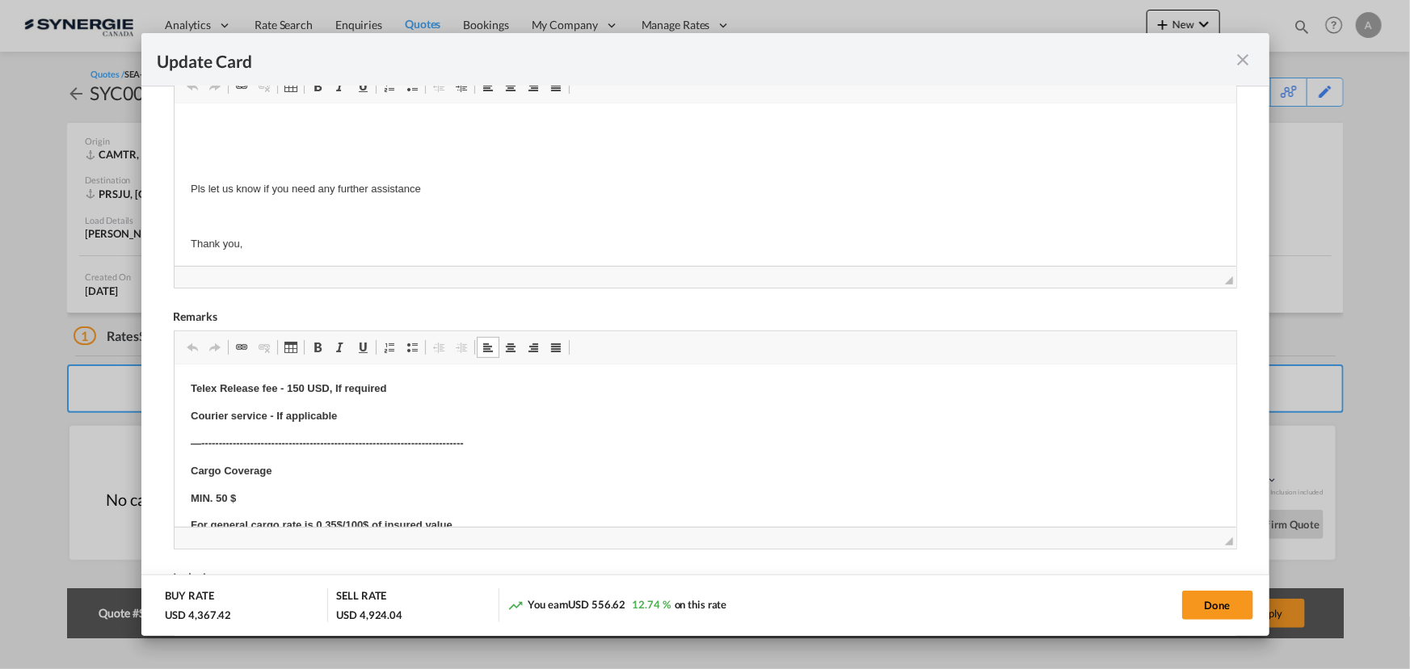
scroll to position [874, 0]
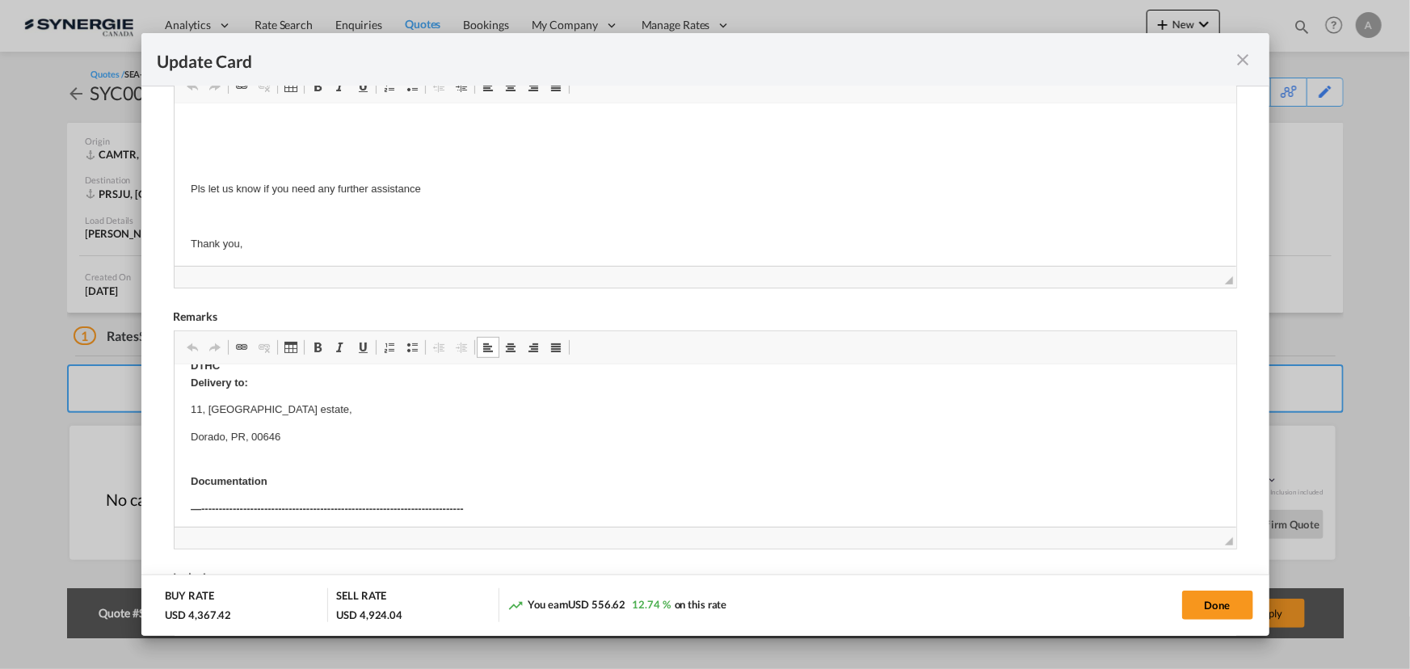
click at [304, 456] on p "Documentation" at bounding box center [704, 473] width 1029 height 34
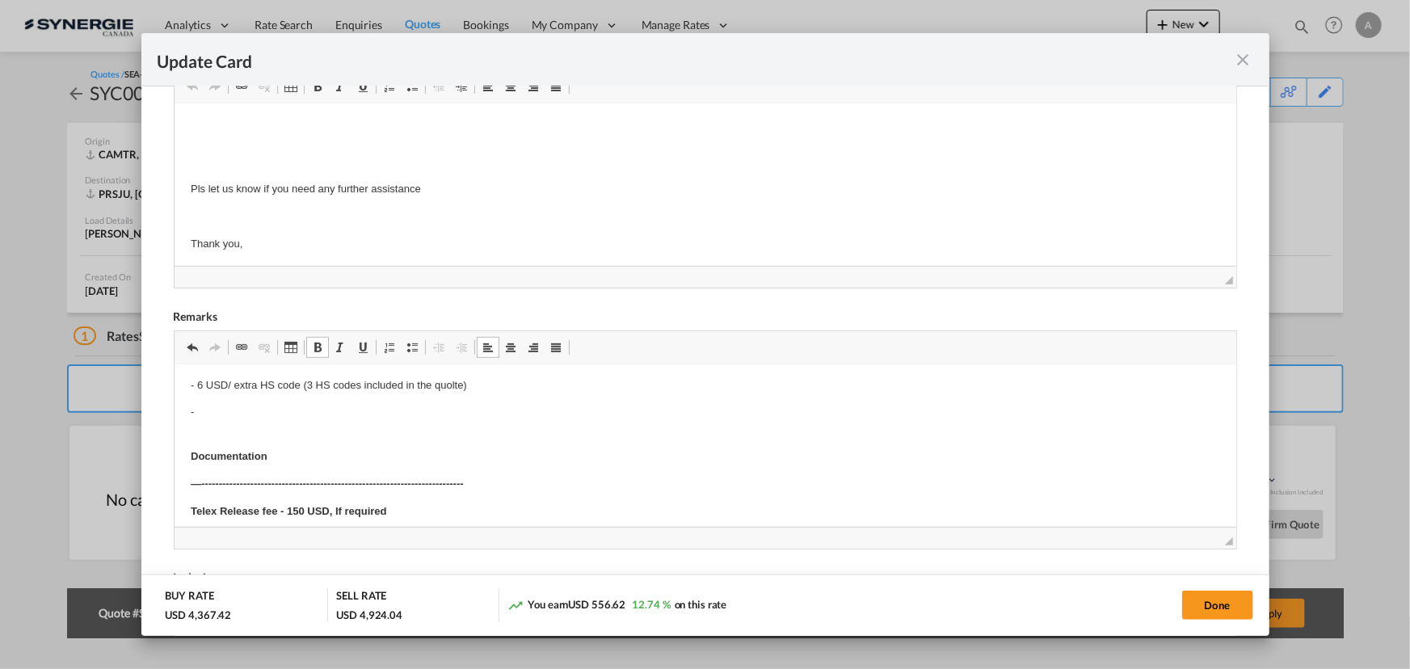
scroll to position [984, 0]
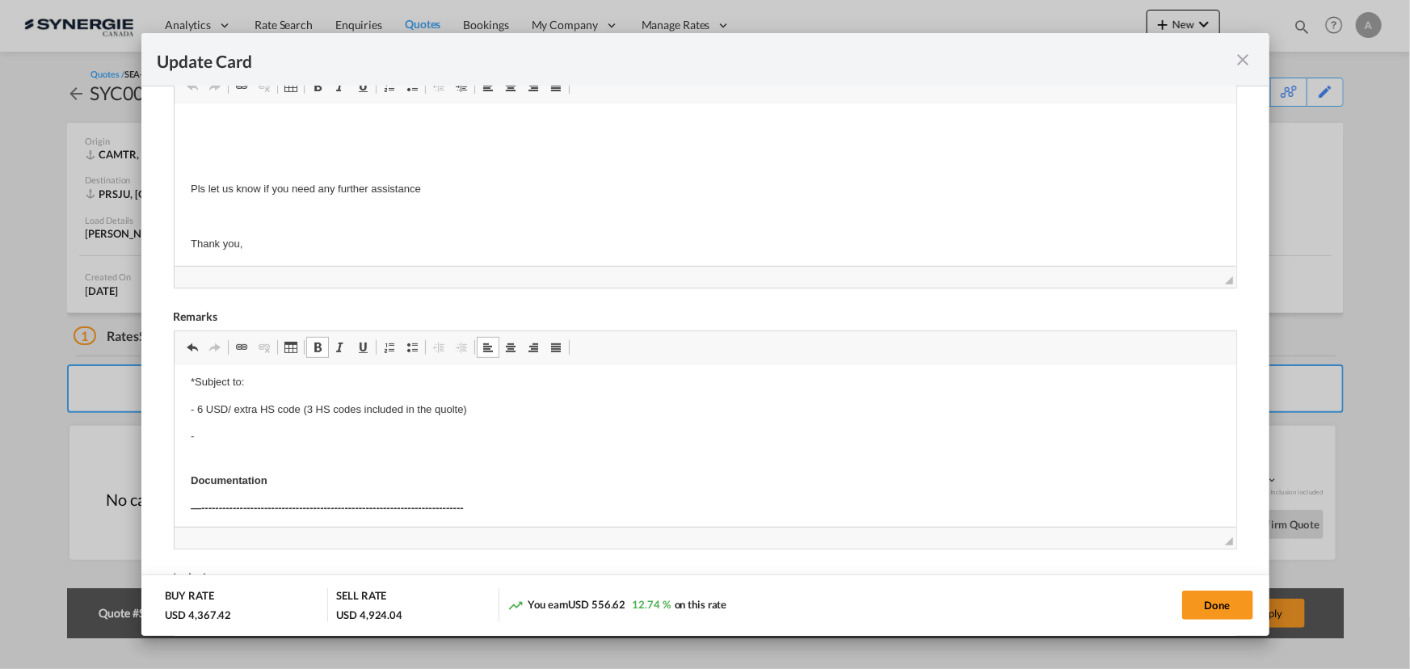
click at [229, 439] on p "-" at bounding box center [704, 435] width 1029 height 17
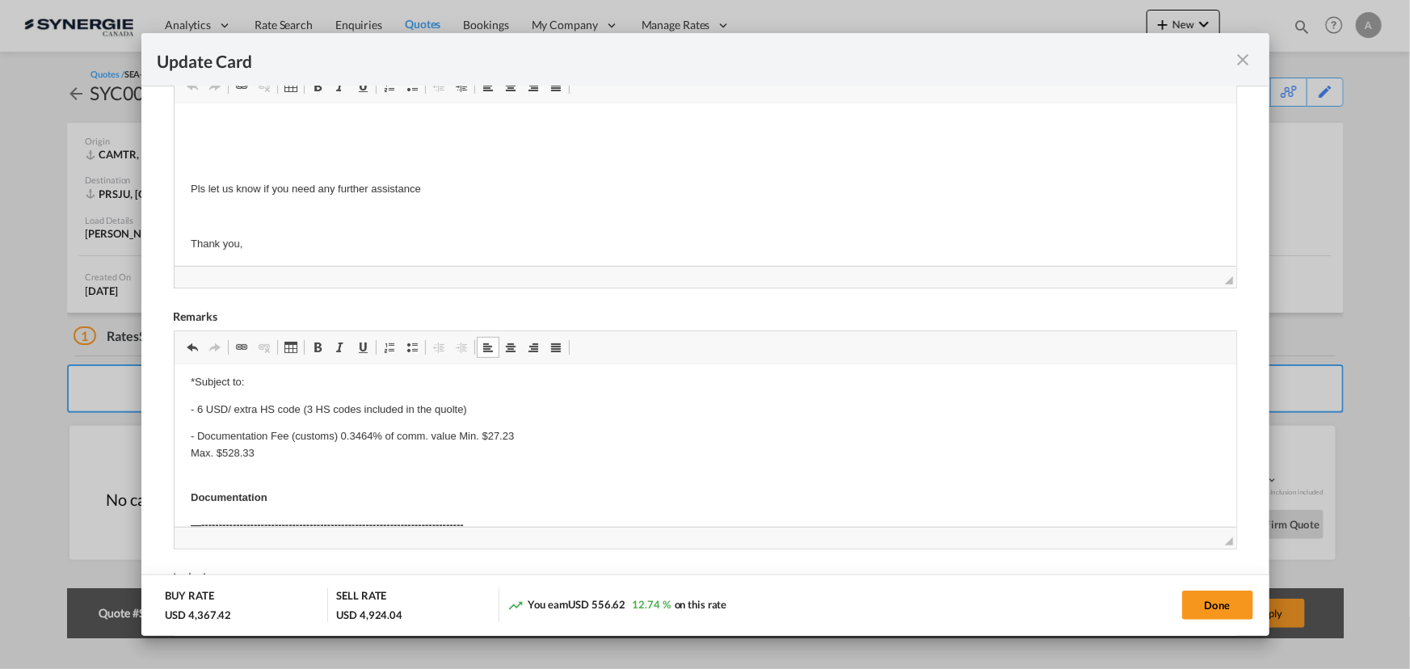
click at [546, 429] on p "- Documentation Fee (customs) 0.3464% of comm. value Min. $27.23 Max. $528.33" at bounding box center [704, 444] width 1029 height 34
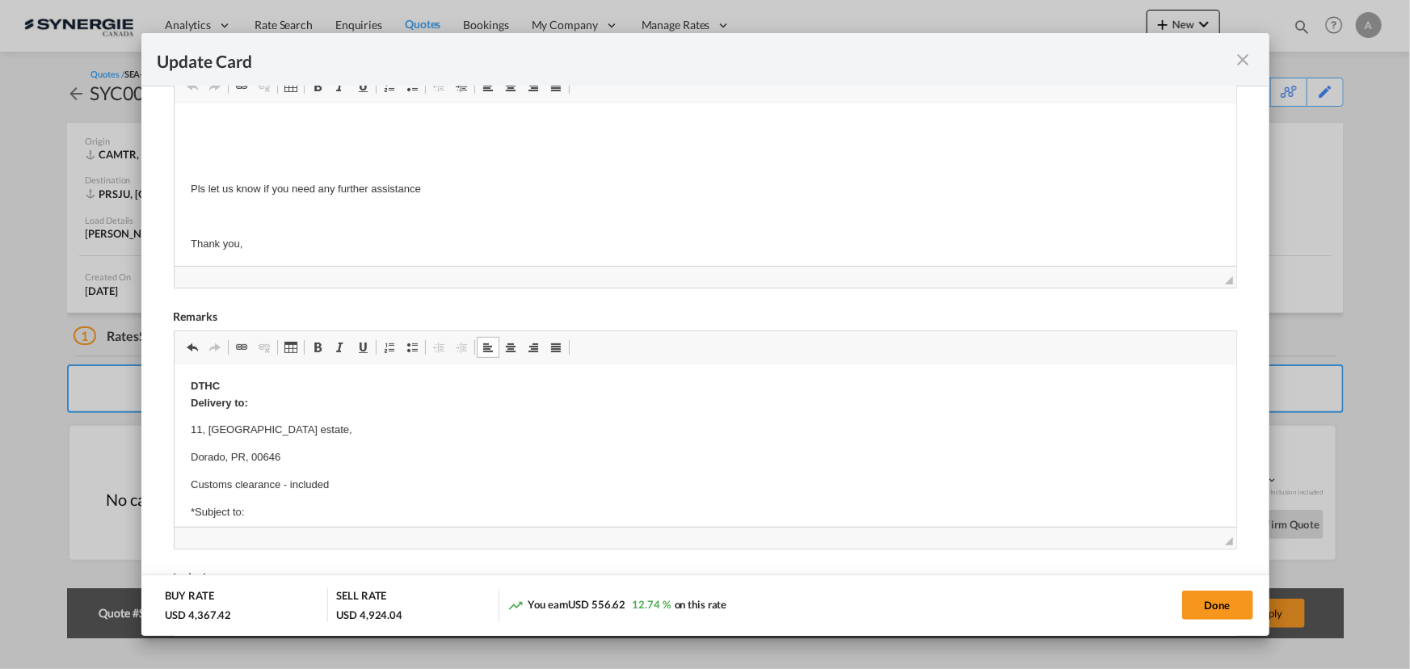
click at [385, 433] on p "11, dorado beach estate," at bounding box center [704, 429] width 1029 height 17
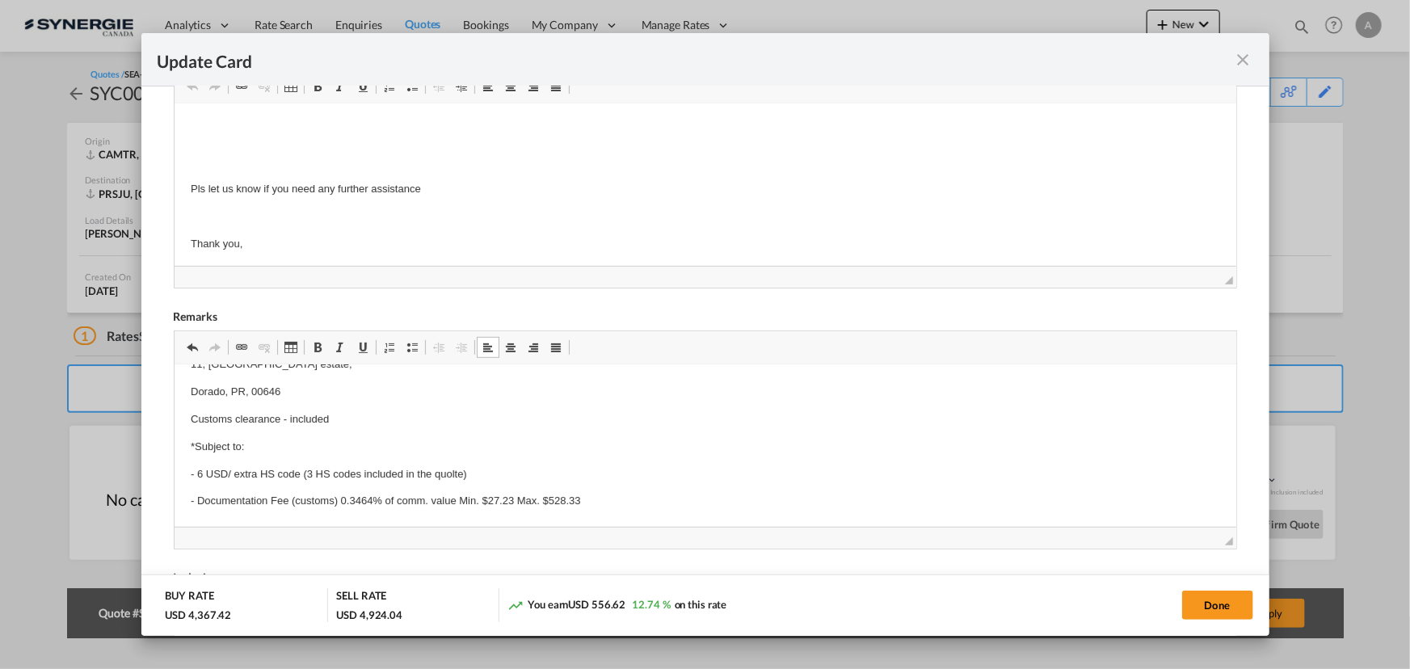
scroll to position [911, 0]
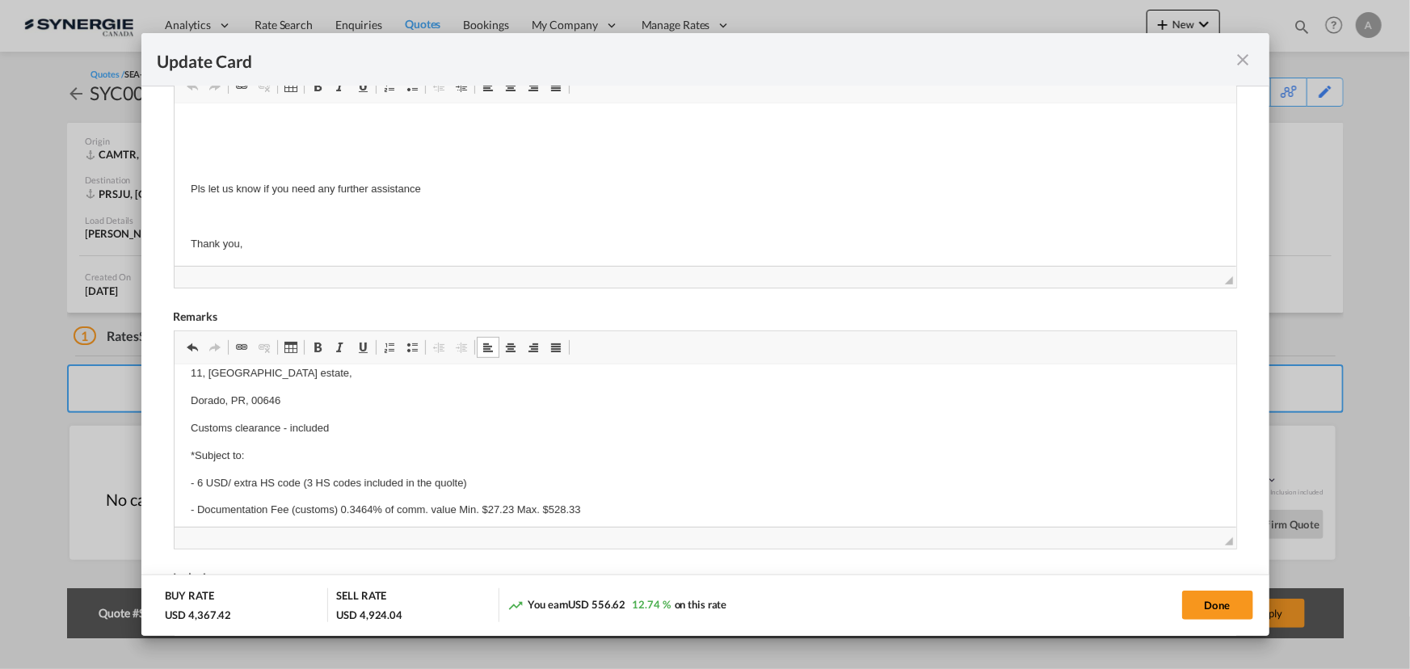
click at [593, 505] on p "- Documentation Fee (customs) 0.3464% of comm. value Min. $27.23 Max. $528.33" at bounding box center [704, 509] width 1029 height 17
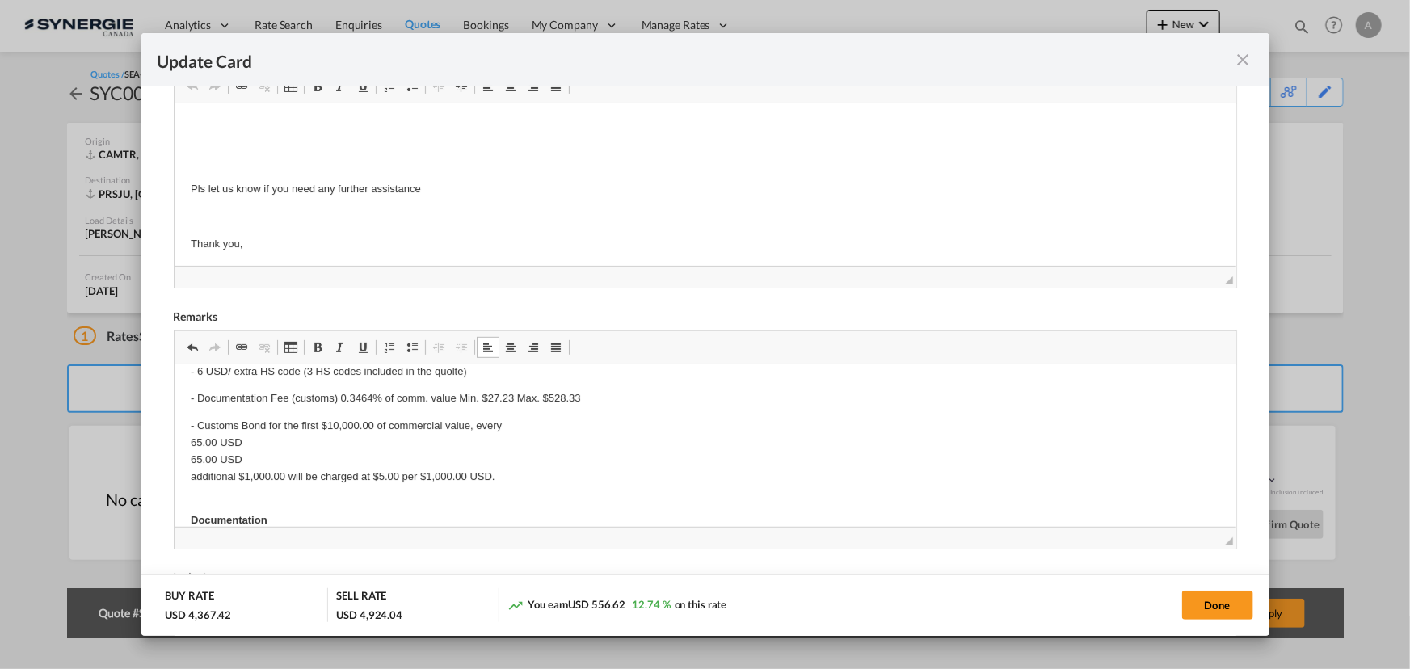
scroll to position [978, 0]
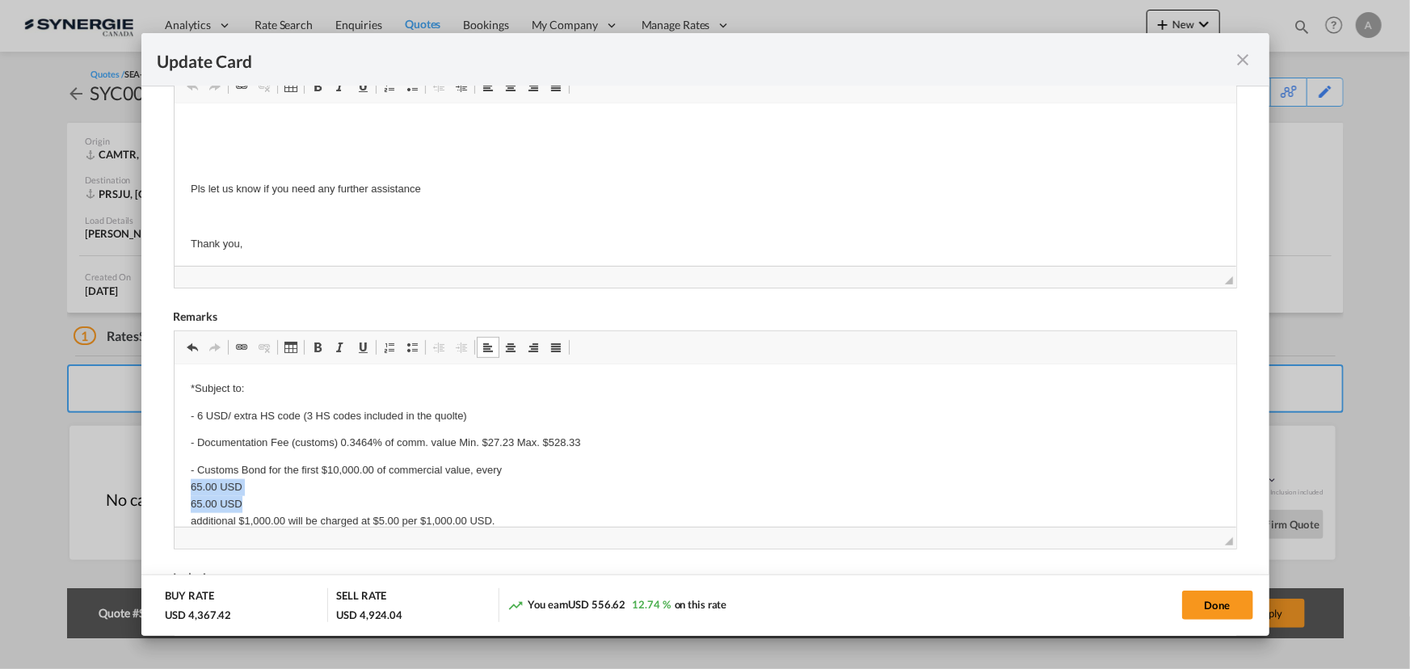
drag, startPoint x: 247, startPoint y: 495, endPoint x: 161, endPoint y: 485, distance: 87.1
click at [174, 485] on html "Cargo description: Crate 1: dim: 86x102x86 pouces de 1500Lbs Crate 2: dim: 4'x4…" at bounding box center [705, 109] width 1062 height 1444
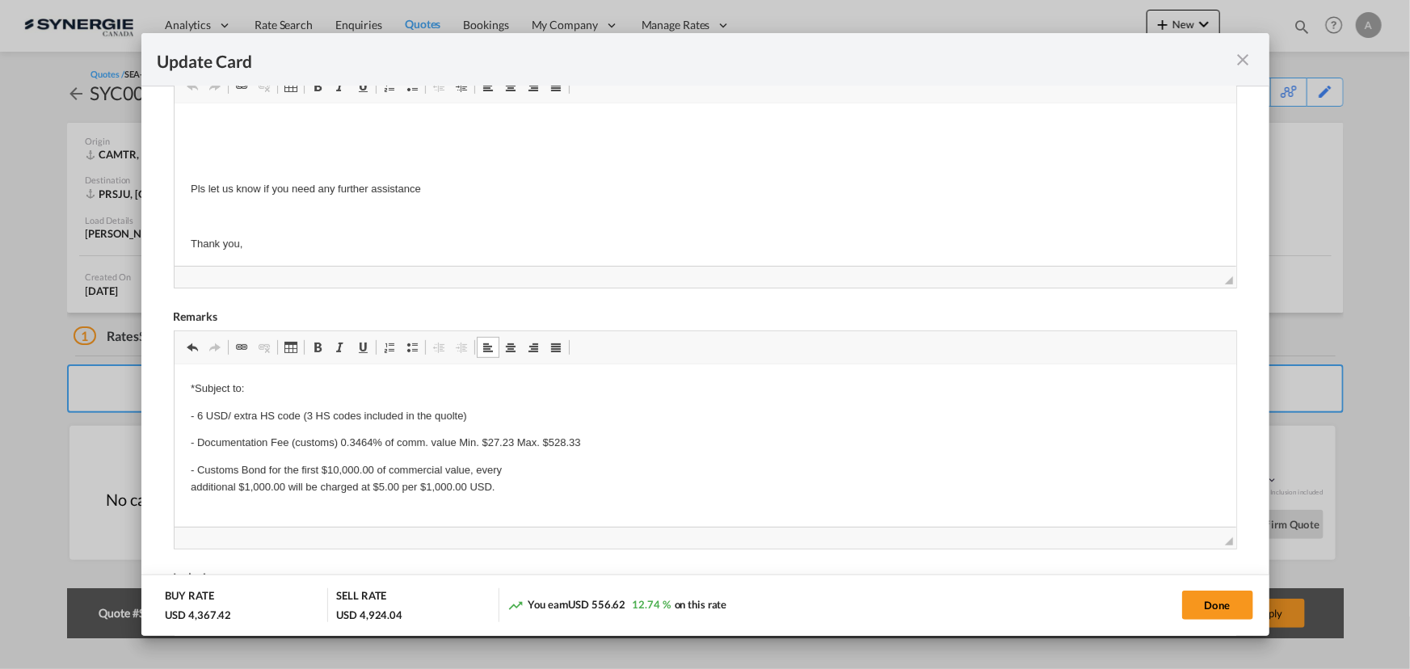
click at [528, 468] on p "- Customs Bond for the first $10,000.00 of commercial value, every additional $…" at bounding box center [704, 478] width 1029 height 34
click at [267, 467] on p "- Customs Bond for the first $10,000.00 of commercial value, every additional $…" at bounding box center [704, 478] width 1029 height 34
click at [591, 465] on p "- Customs Bond is included, for the first $10,000.00 of commercial value, every…" at bounding box center [704, 478] width 1029 height 34
click at [907, 467] on p "- Customs Bond is included, for the first $10,000.00 of commercial value, every…" at bounding box center [704, 469] width 1029 height 17
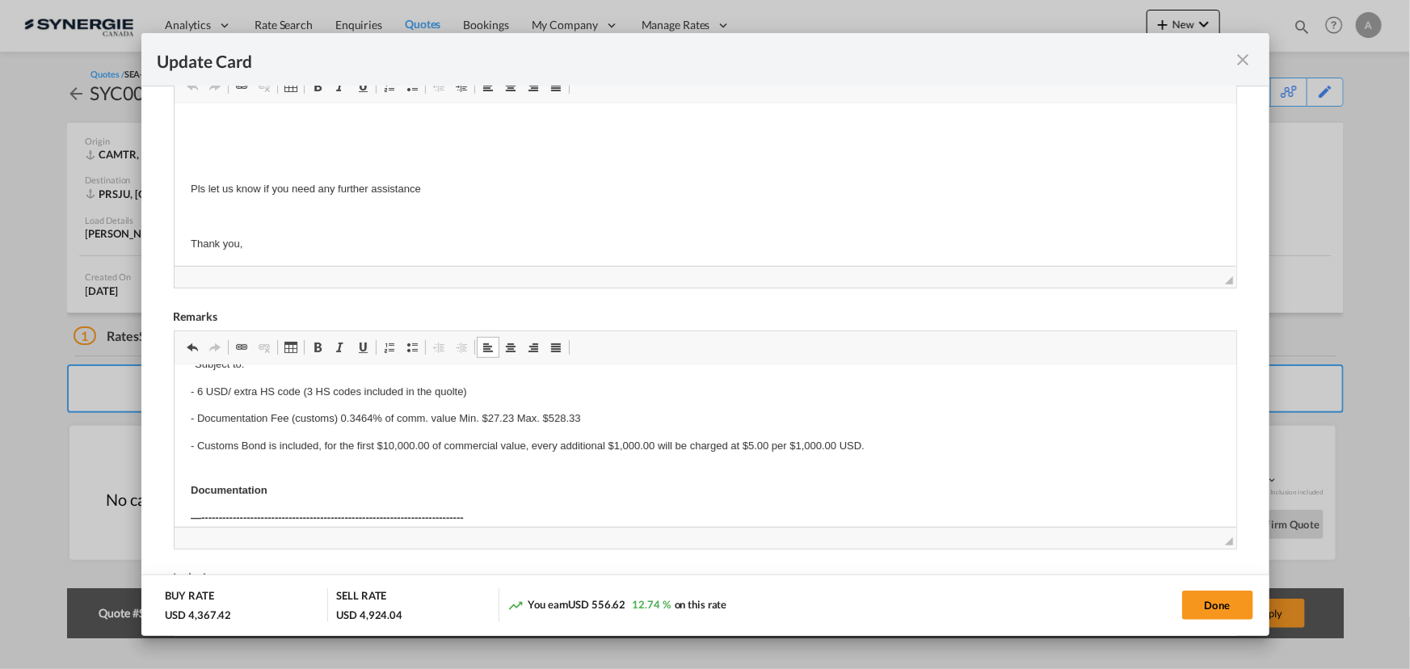
scroll to position [1028, 0]
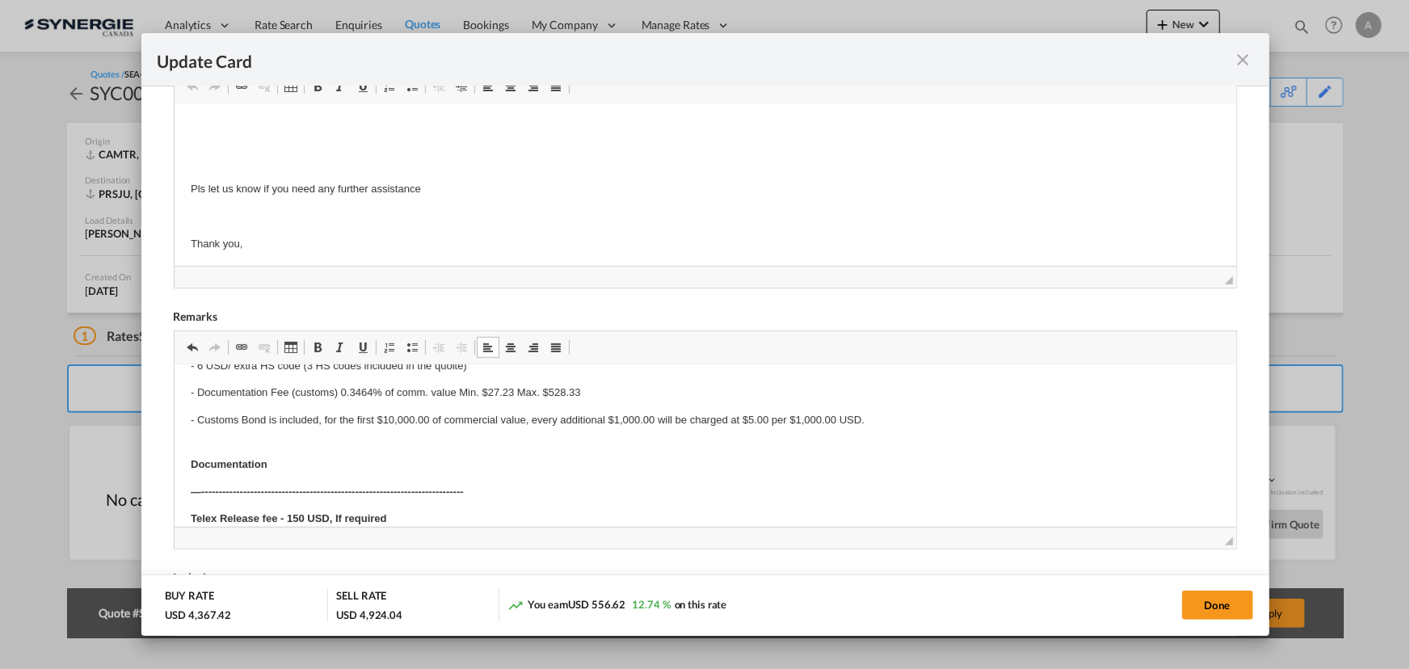
click at [909, 419] on p "- Customs Bond is included, for the first $10,000.00 of commercial value, every…" at bounding box center [704, 419] width 1029 height 17
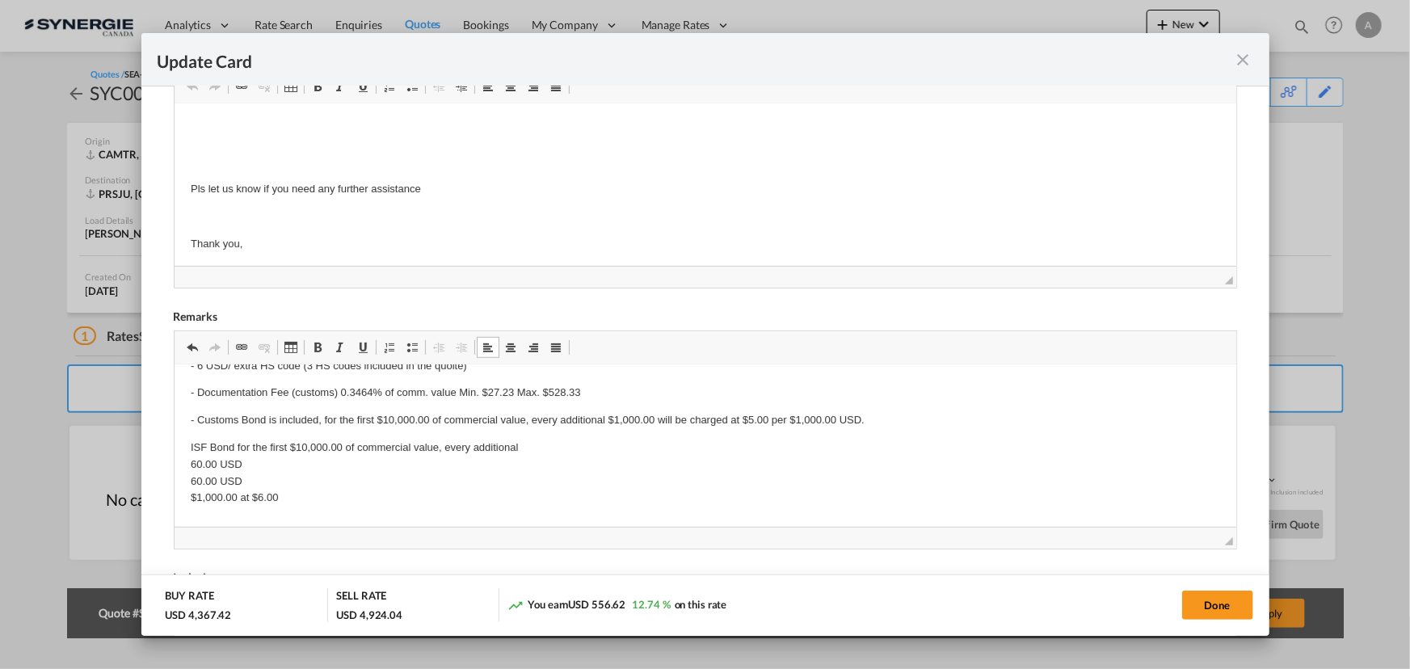
click at [183, 444] on html "Cargo description: Crate 1: dim: 86x102x86 pouces de 1500Lbs Crate 2: dim: 4'x4…" at bounding box center [705, 72] width 1062 height 1471
drag, startPoint x: 242, startPoint y: 439, endPoint x: 257, endPoint y: 448, distance: 17.0
click at [243, 440] on p "- ISF Bond for the first $10,000.00 of commercial value, every additional 60.00…" at bounding box center [704, 472] width 1029 height 67
drag, startPoint x: 186, startPoint y: 461, endPoint x: 291, endPoint y: 486, distance: 107.8
click at [291, 486] on html "Cargo description: Crate 1: dim: 86x102x86 pouces de 1500Lbs Crate 2: dim: 4'x4…" at bounding box center [705, 72] width 1062 height 1471
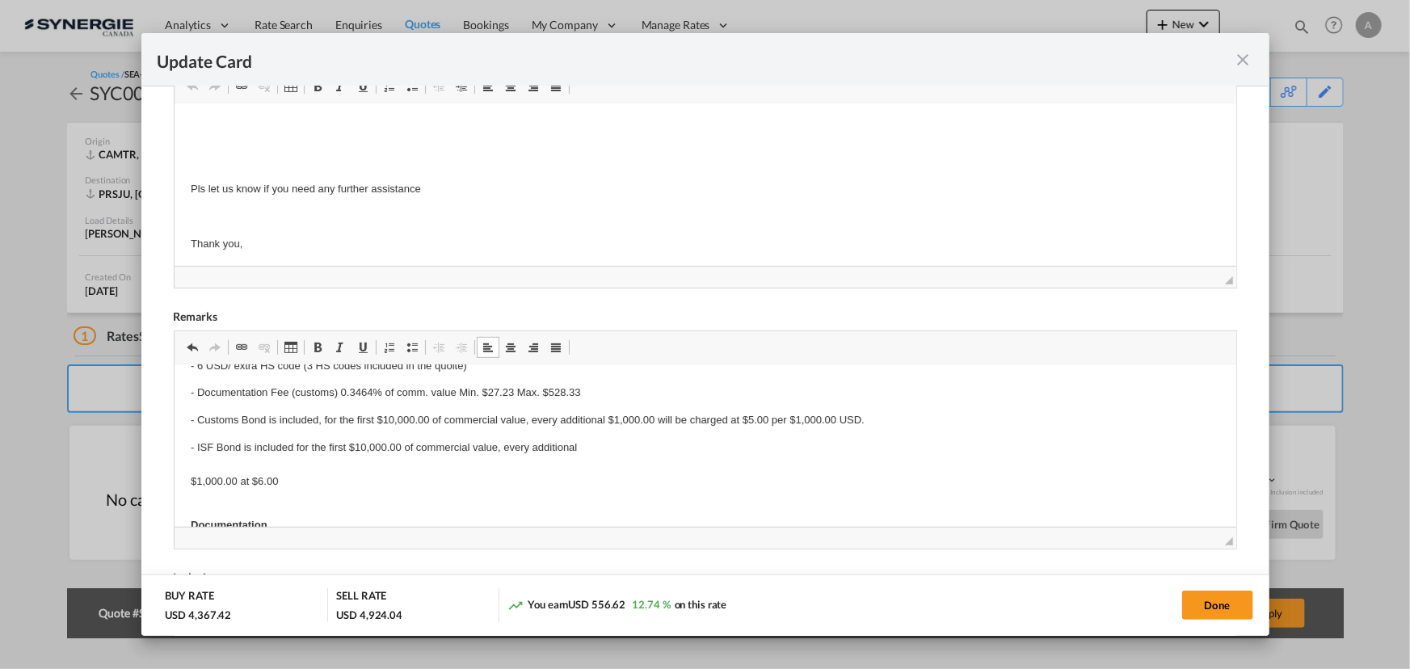
click at [663, 445] on p "- ISF Bond is included for the first $10,000.00 of commercial value, every addi…" at bounding box center [704, 464] width 1029 height 50
click at [699, 447] on p "- ISF Bond is included for the first $10,000.00 of commercial value, every addi…" at bounding box center [704, 447] width 1029 height 17
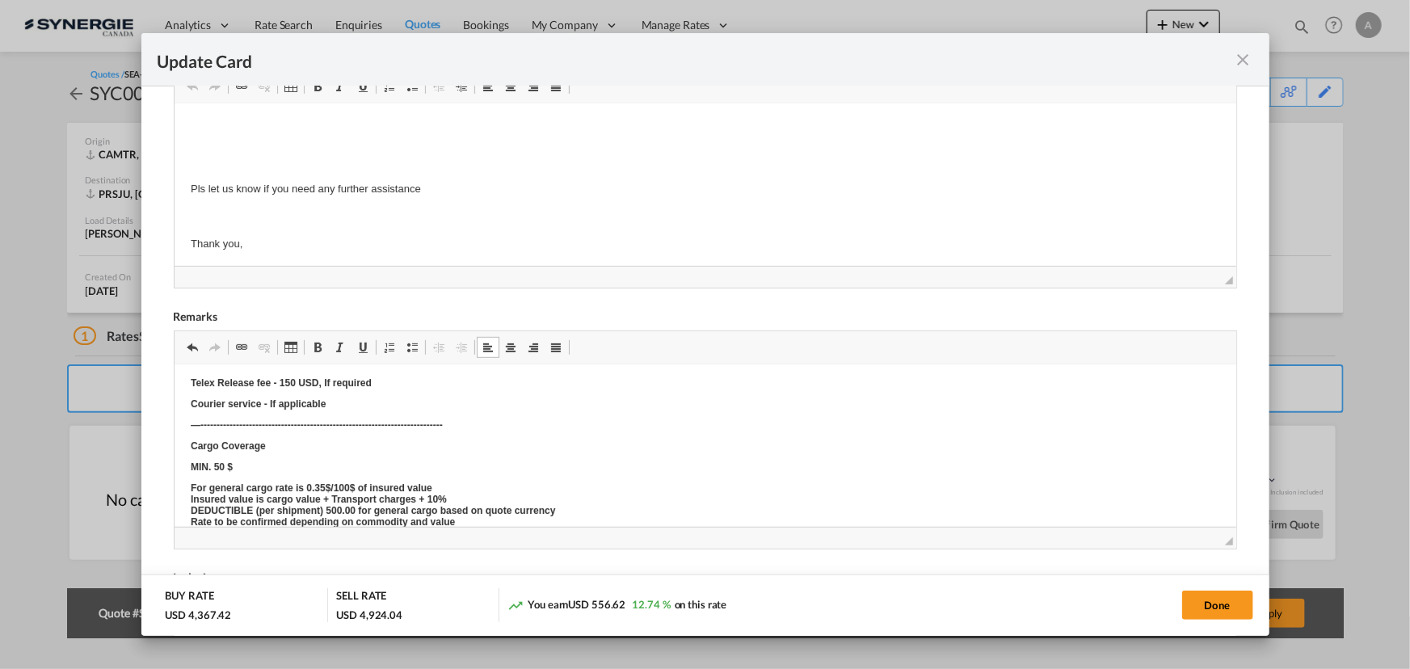
click at [689, 446] on body "Cargo description: Crate 1: dim: 86x102x86 pouces de 1500Lbs Crate 2: dim: 4'x4…" at bounding box center [704, 5] width 1029 height 1042
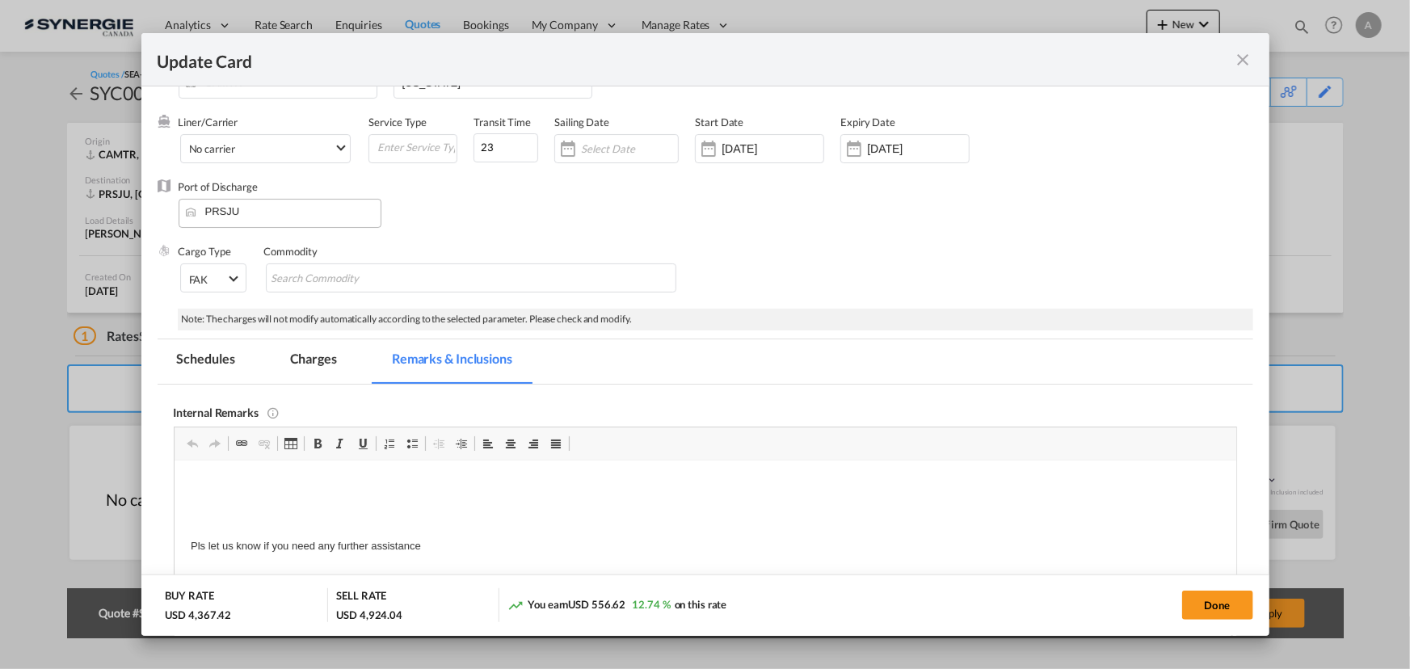
scroll to position [0, 0]
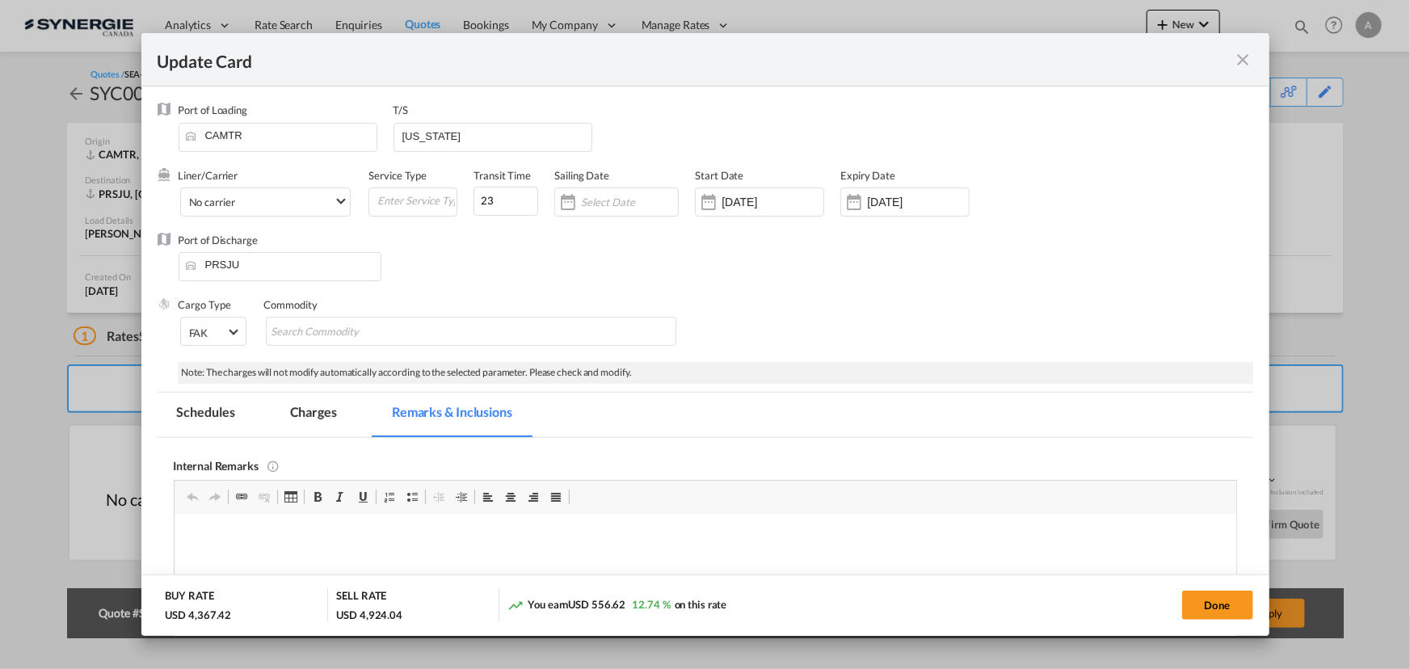
click at [307, 416] on md-tab-item "Charges" at bounding box center [314, 415] width 86 height 44
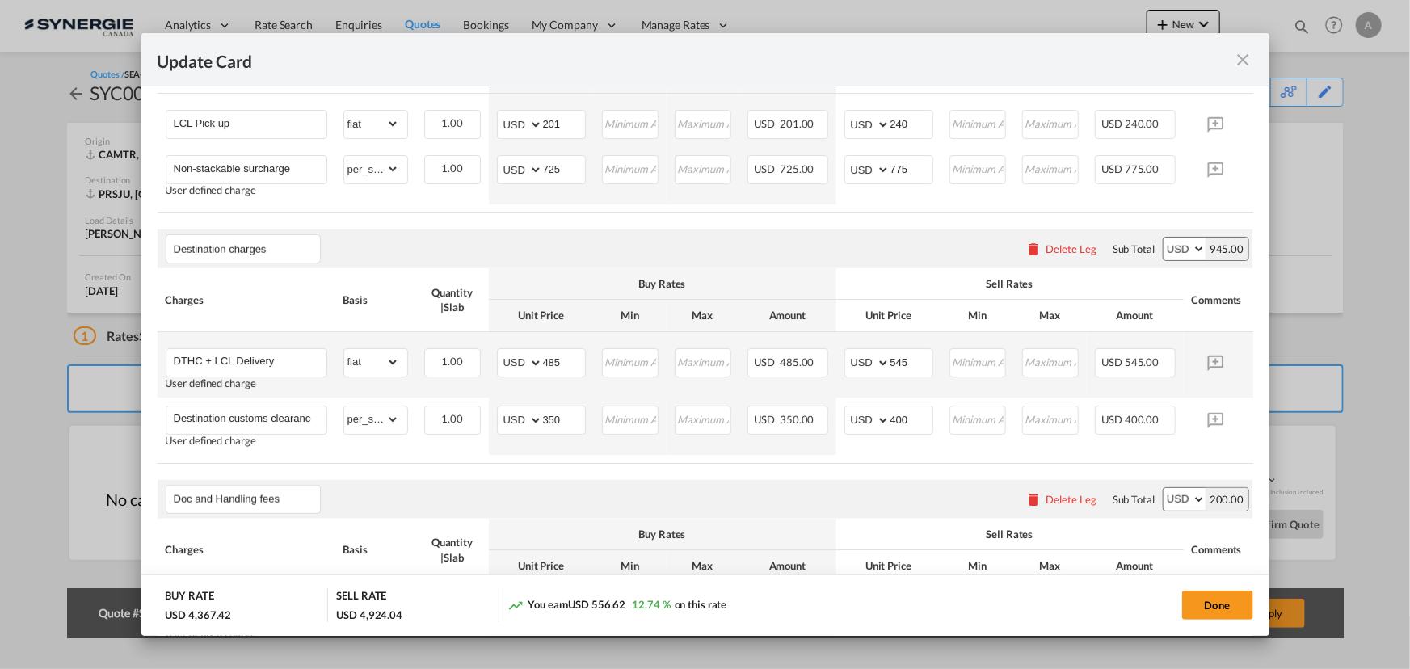
scroll to position [808, 0]
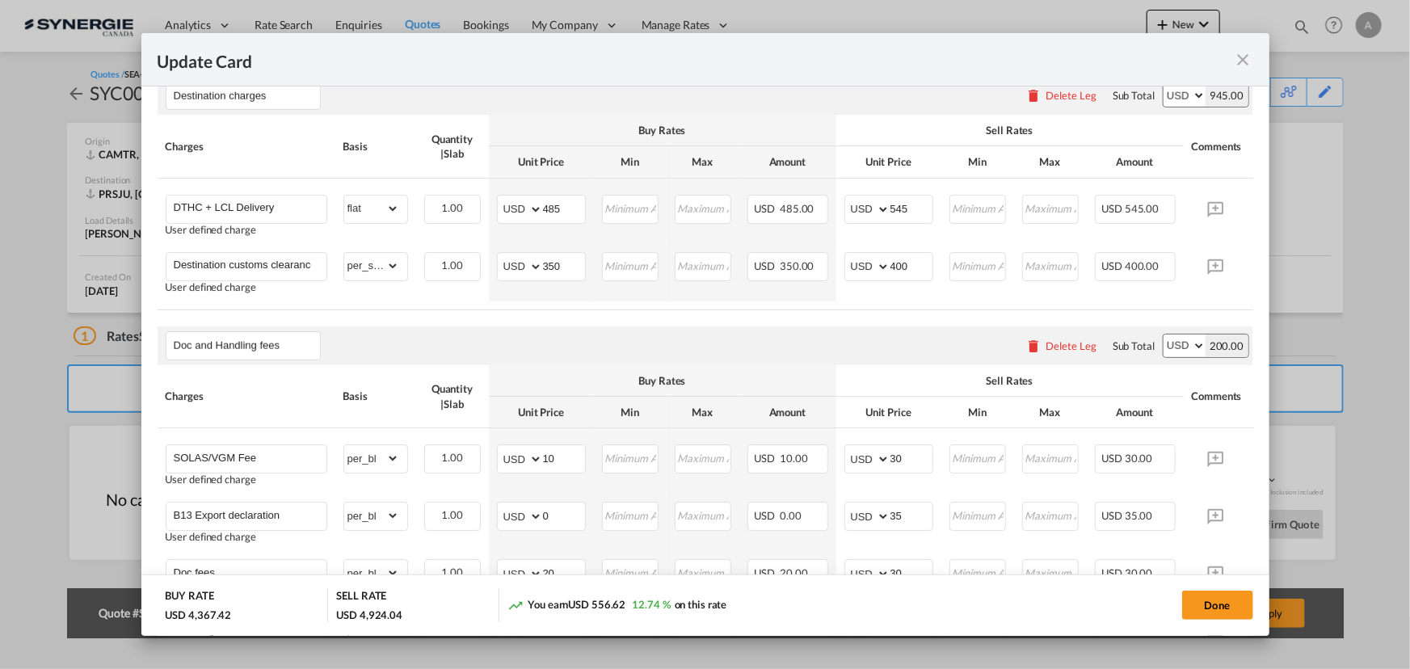
drag, startPoint x: 1203, startPoint y: 599, endPoint x: 1223, endPoint y: 599, distance: 19.4
click at [1203, 601] on button "Done" at bounding box center [1217, 605] width 71 height 29
type input "04 Sep 2025"
type input "29 Sep 2025"
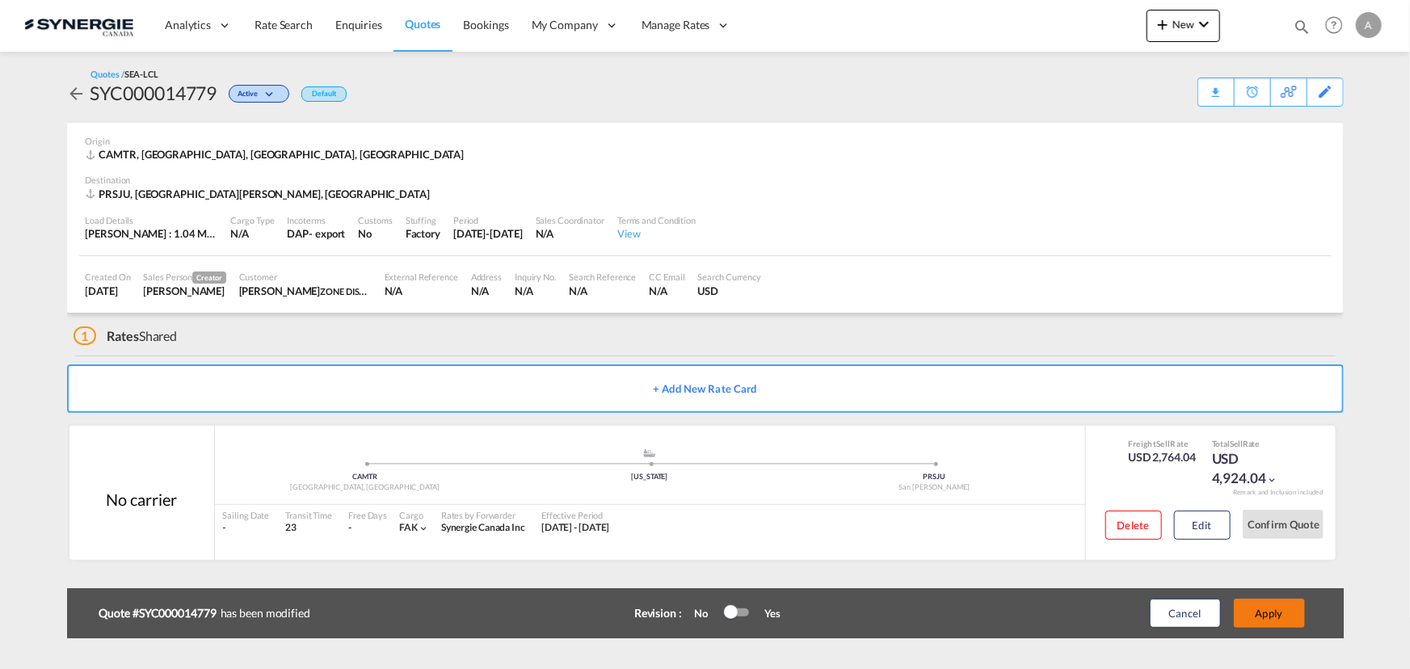
click at [1277, 612] on button "Apply" at bounding box center [1269, 613] width 71 height 29
